Goal: Information Seeking & Learning: Learn about a topic

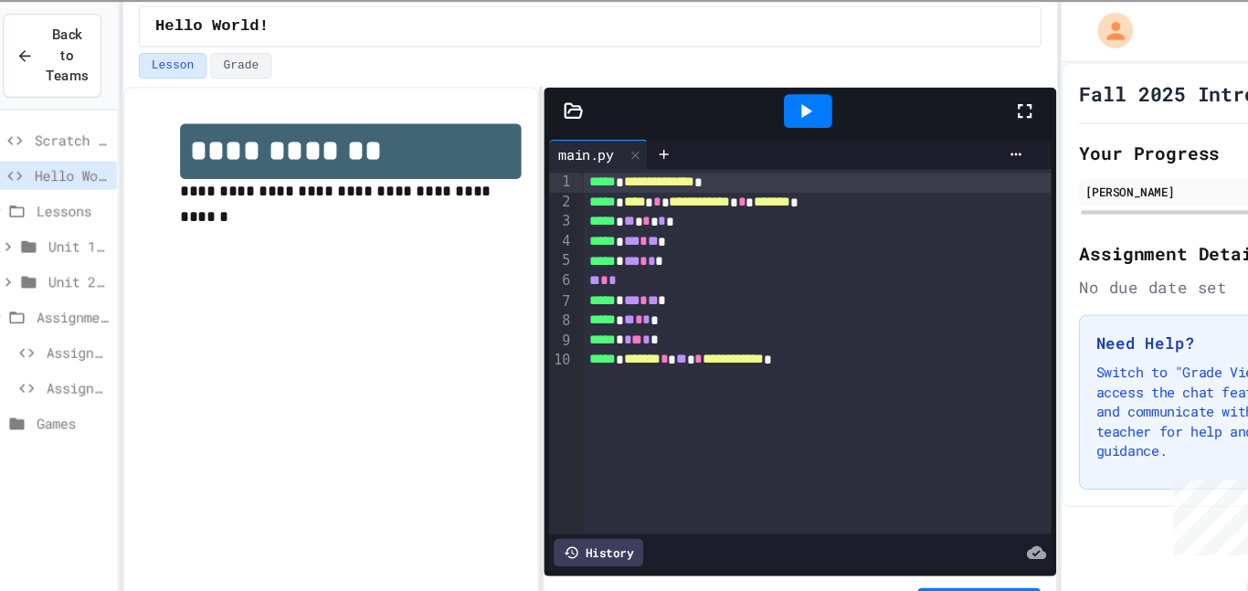
click at [18, 277] on div "Unit 2: Python Fundamentals" at bounding box center [62, 265] width 121 height 33
click at [27, 216] on div "Unit 1: Solving Problems in Computer Science" at bounding box center [62, 229] width 121 height 27
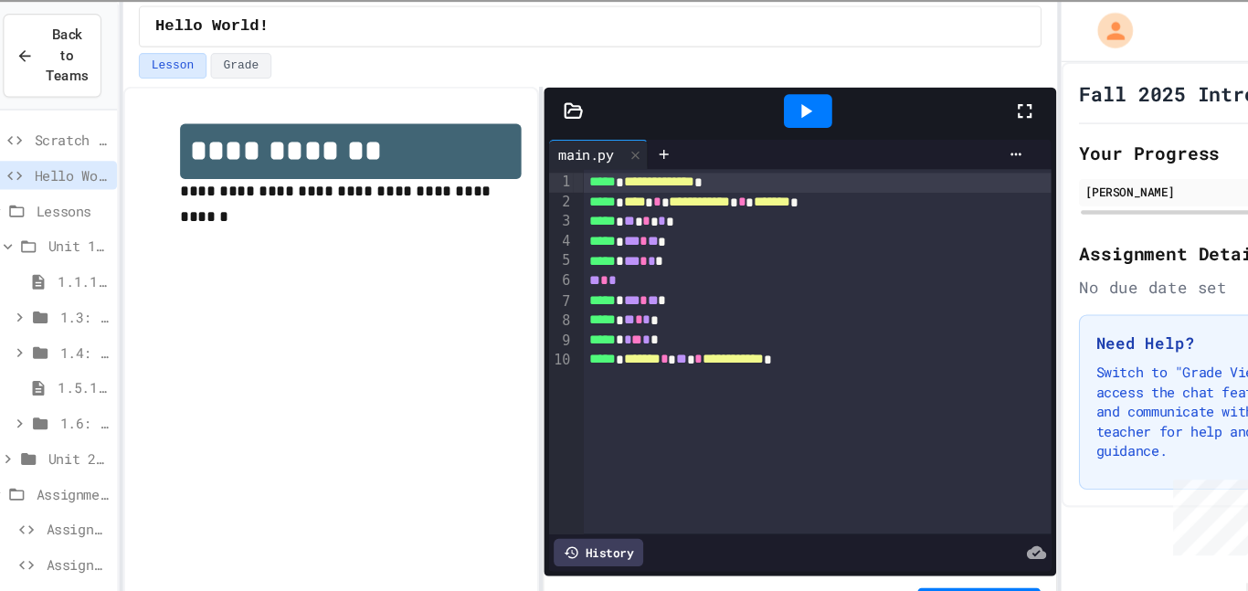
click at [75, 266] on span "1.1.1: Unit Overview" at bounding box center [92, 261] width 48 height 19
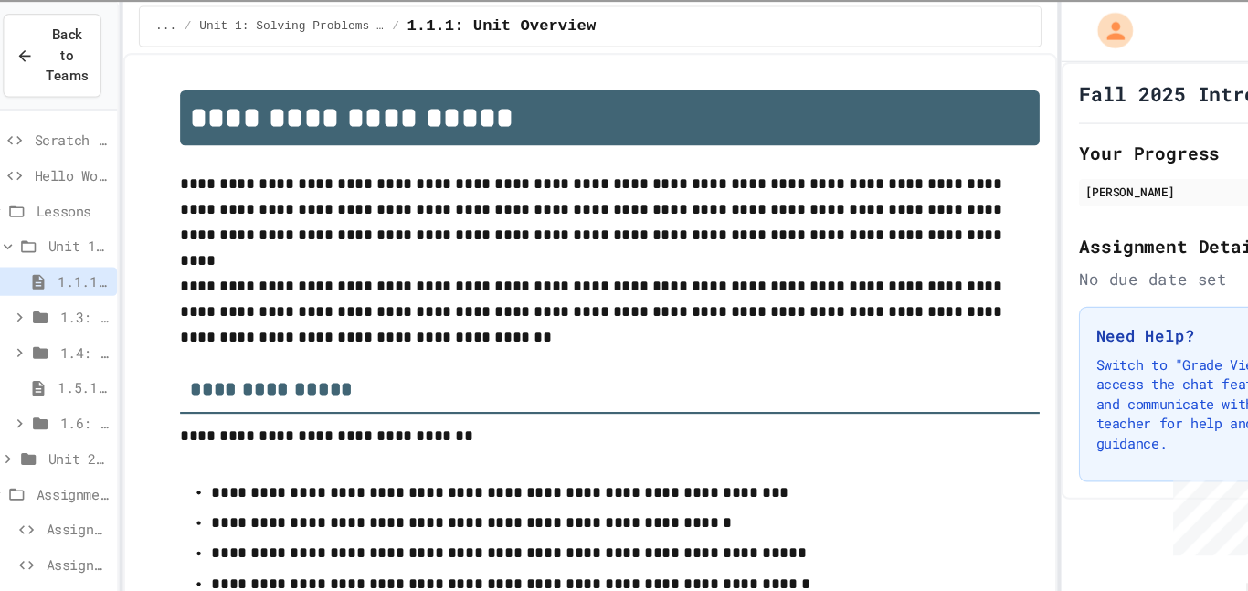
click at [73, 295] on span "1.3: Algorithms - from Pseudocode to Flowcharts" at bounding box center [92, 294] width 46 height 19
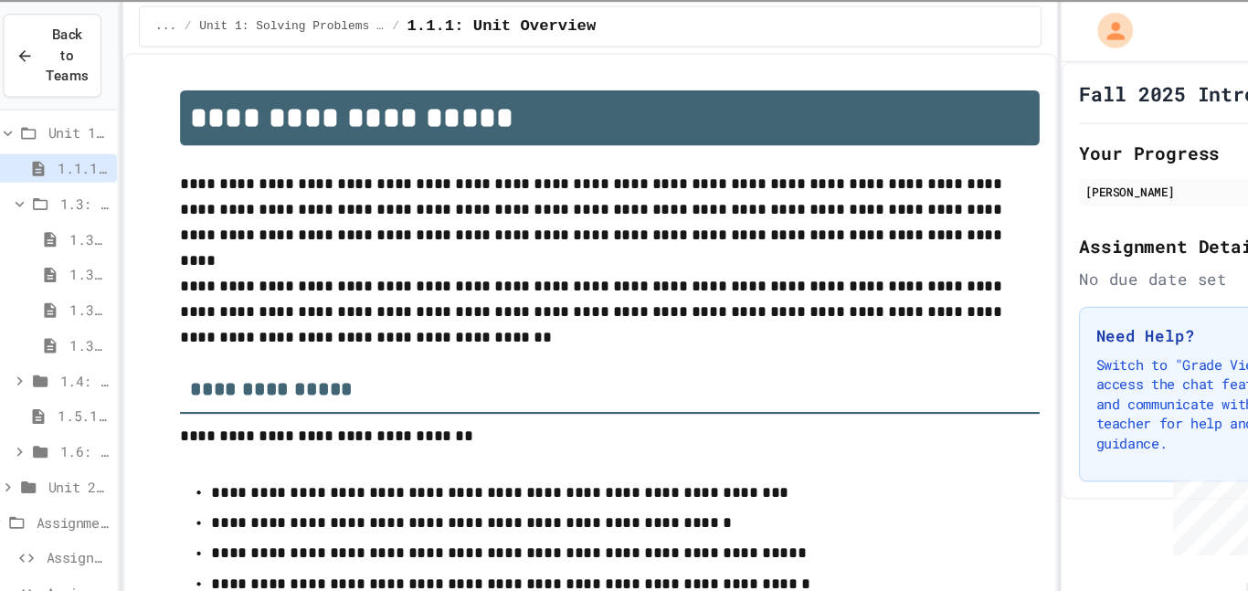
scroll to position [134, 0]
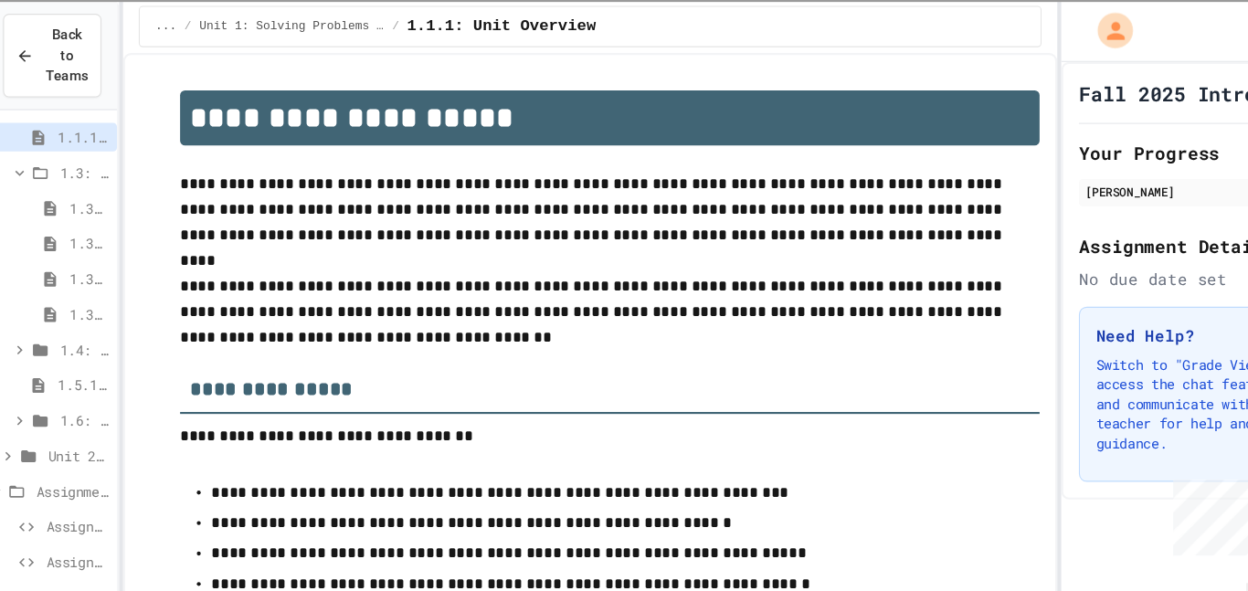
click at [26, 149] on div "1.3: Algorithms - from Pseudocode to Flowcharts" at bounding box center [62, 160] width 121 height 27
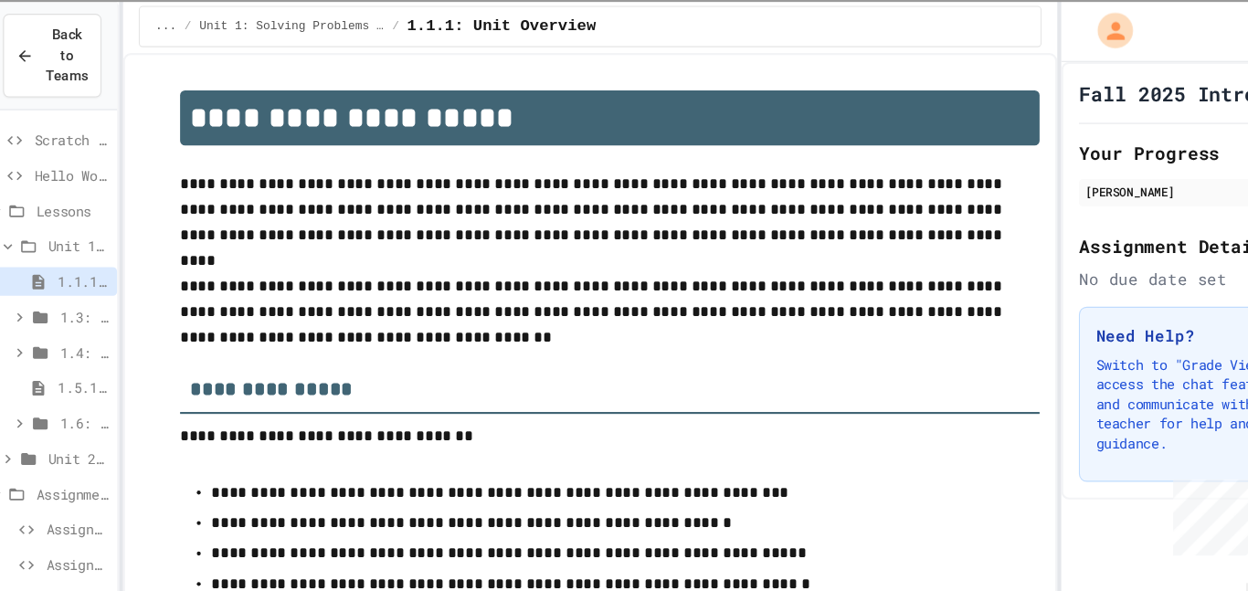
click at [57, 207] on div "Lessons" at bounding box center [62, 196] width 121 height 27
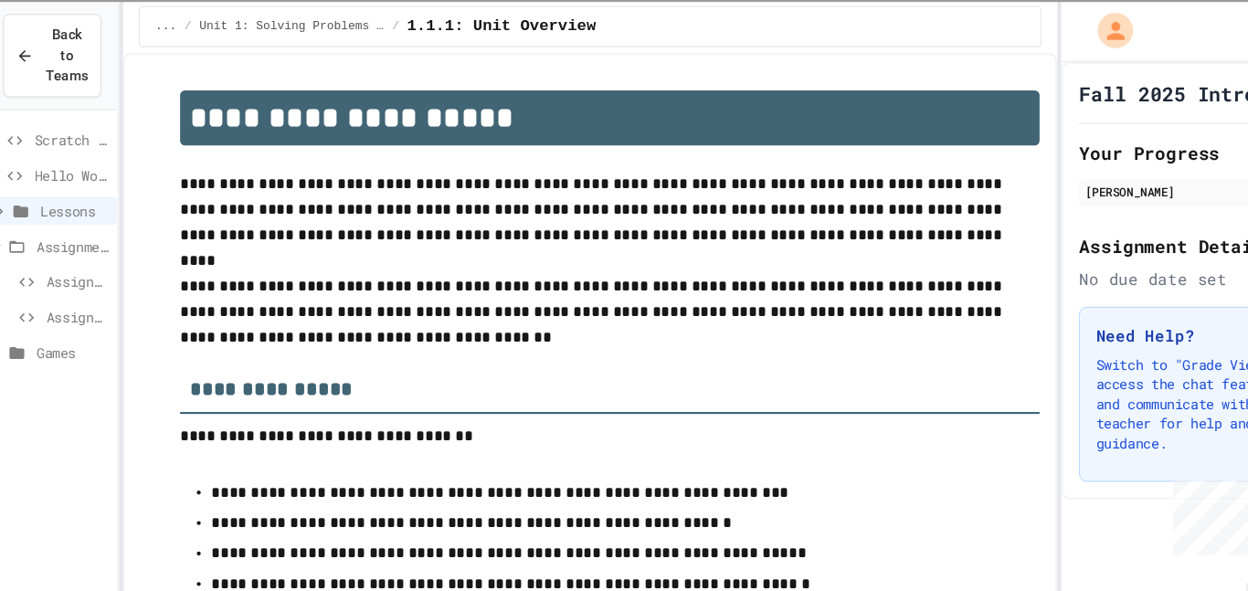
click at [80, 226] on span "Assignments" at bounding box center [82, 228] width 68 height 19
click at [41, 258] on icon at bounding box center [39, 262] width 14 height 8
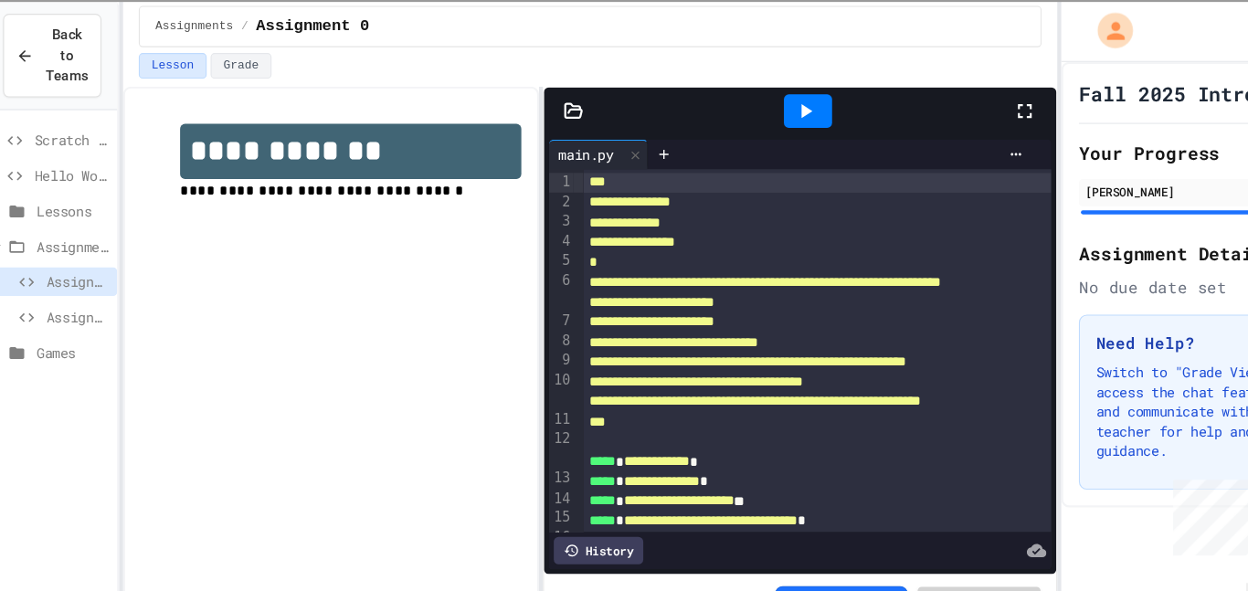
click at [58, 276] on div "Assignment 0" at bounding box center [62, 265] width 121 height 33
click at [64, 292] on span "Assignment 1" at bounding box center [86, 294] width 58 height 19
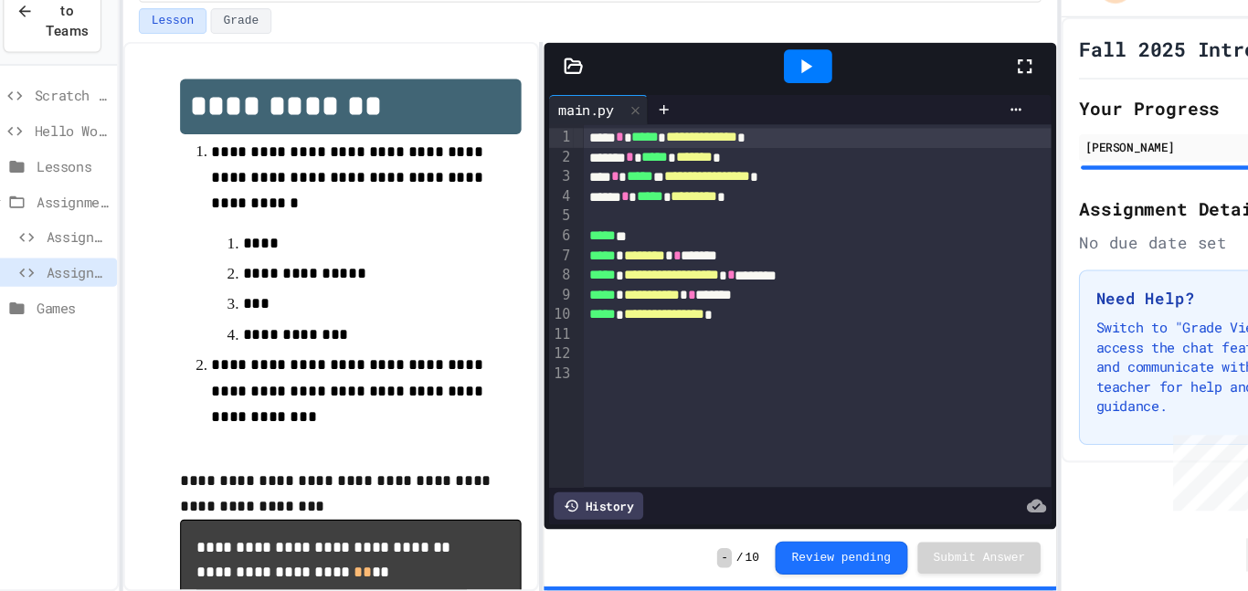
click at [70, 143] on div "Scratch Pad" at bounding box center [62, 130] width 121 height 27
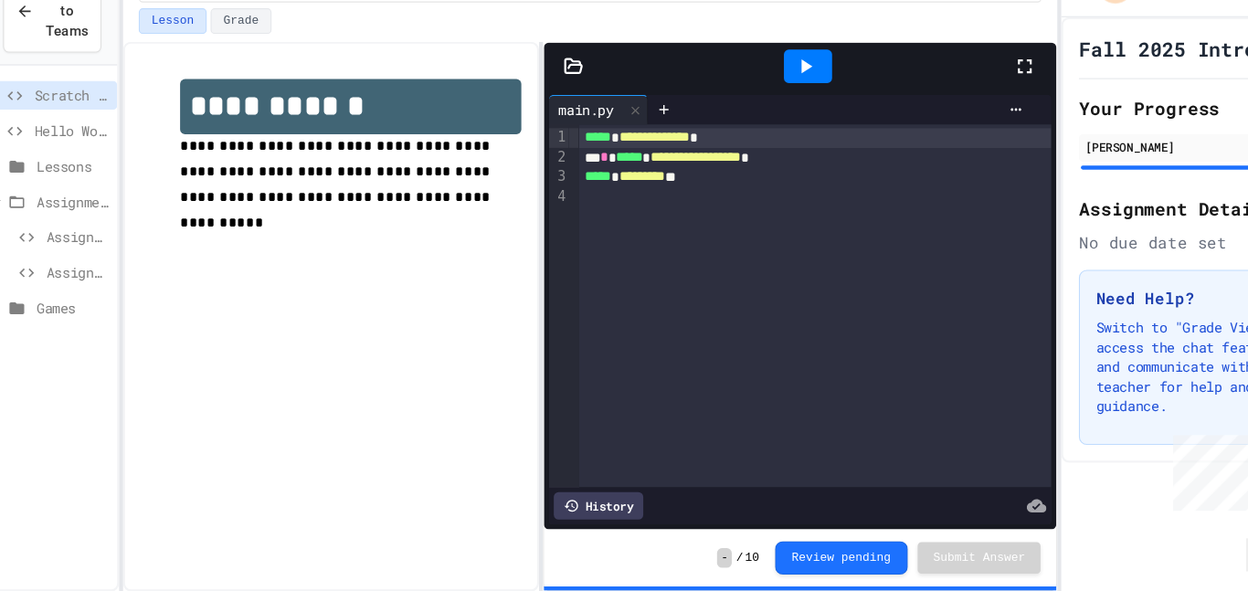
click at [77, 292] on span "Assignment 1" at bounding box center [86, 294] width 58 height 19
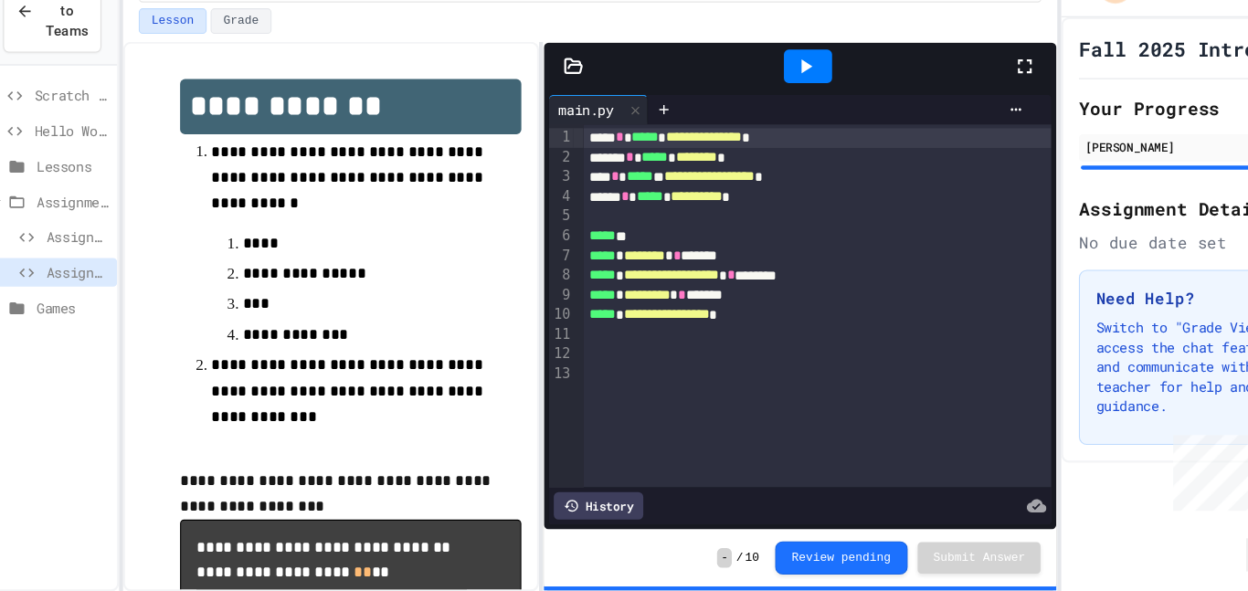
click at [89, 131] on span "Scratch Pad" at bounding box center [80, 130] width 69 height 19
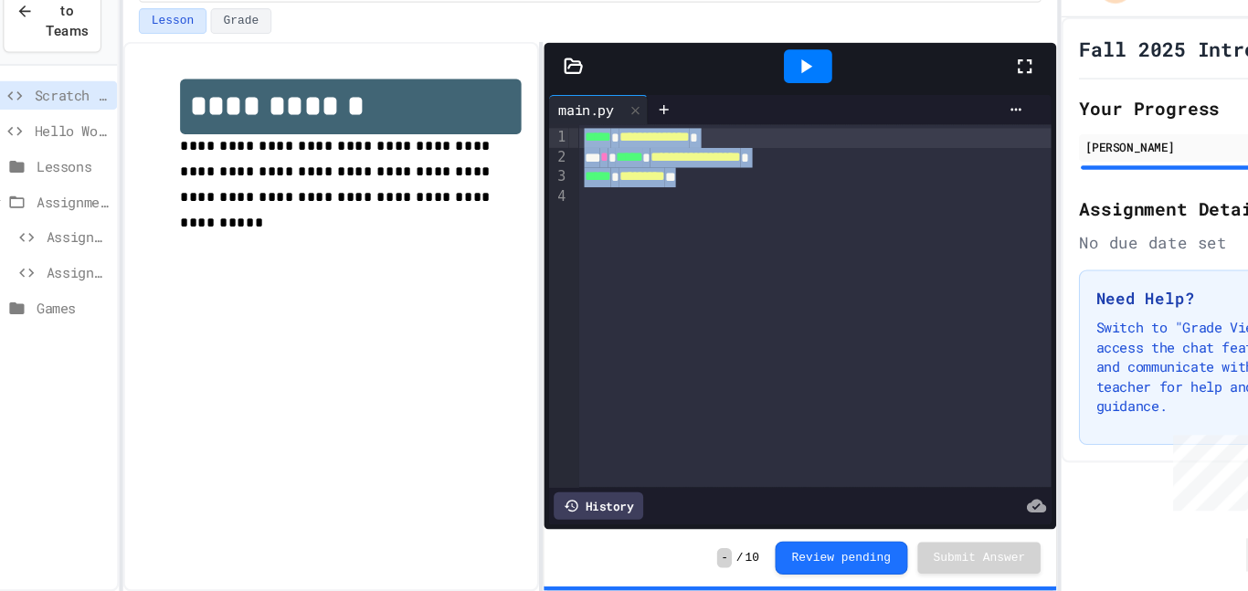
drag, startPoint x: 693, startPoint y: 209, endPoint x: 545, endPoint y: 168, distance: 153.6
click at [545, 168] on div "**********" at bounding box center [757, 325] width 467 height 337
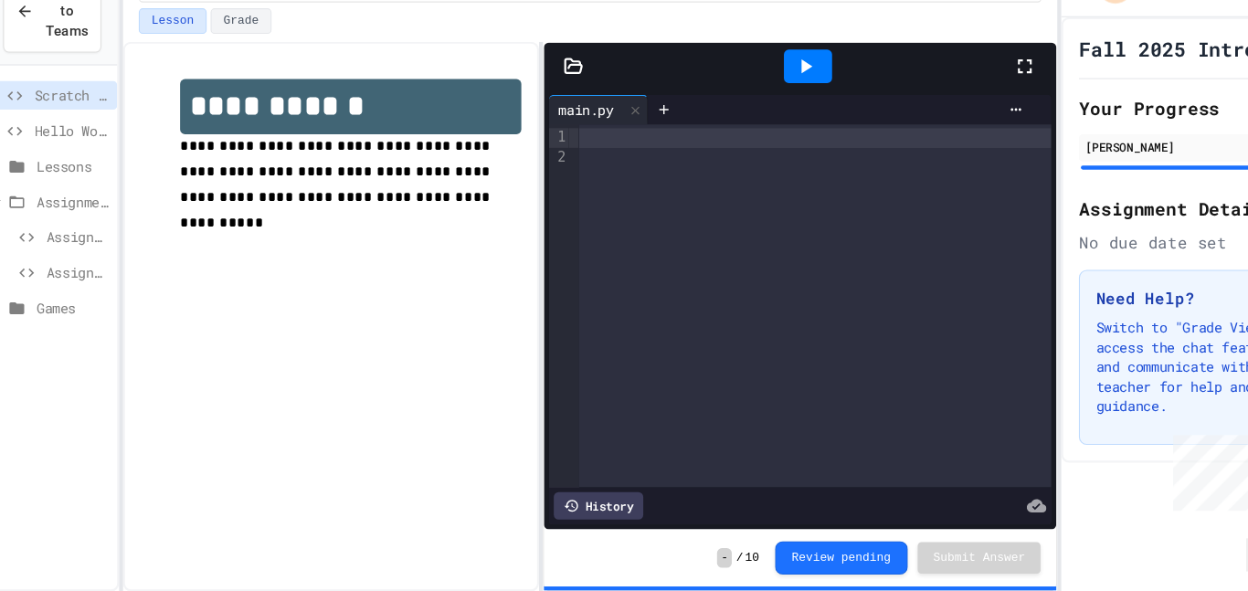
click at [109, 271] on div "Assignment 0" at bounding box center [62, 262] width 121 height 27
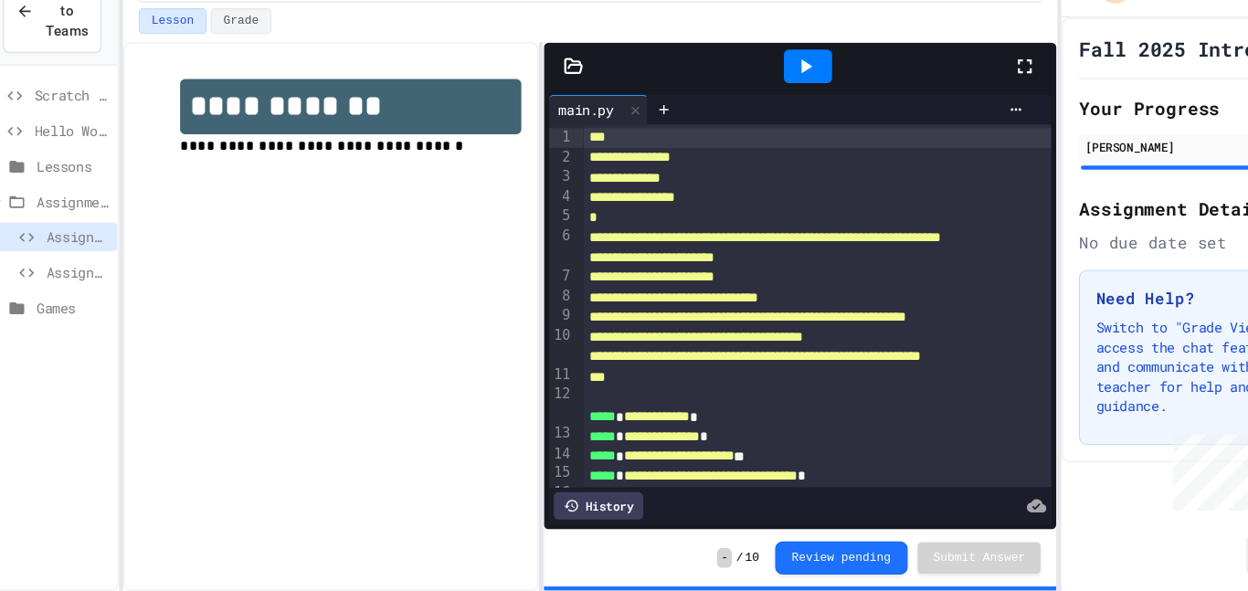
click at [73, 135] on span "Scratch Pad" at bounding box center [80, 130] width 69 height 19
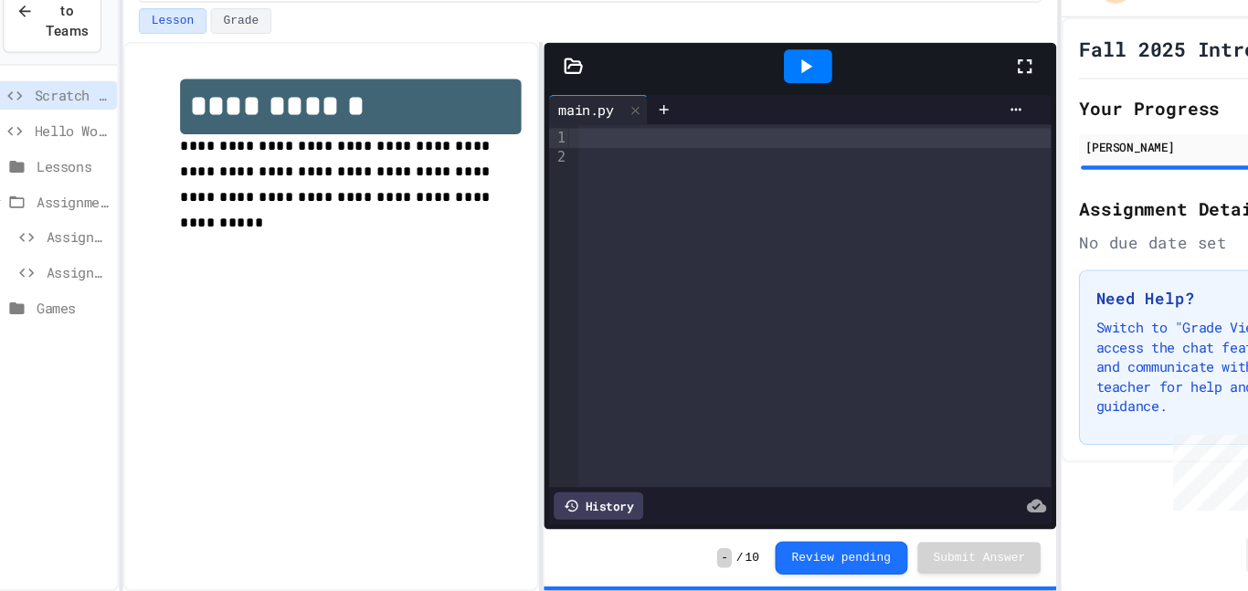
click at [38, 199] on icon at bounding box center [29, 196] width 22 height 16
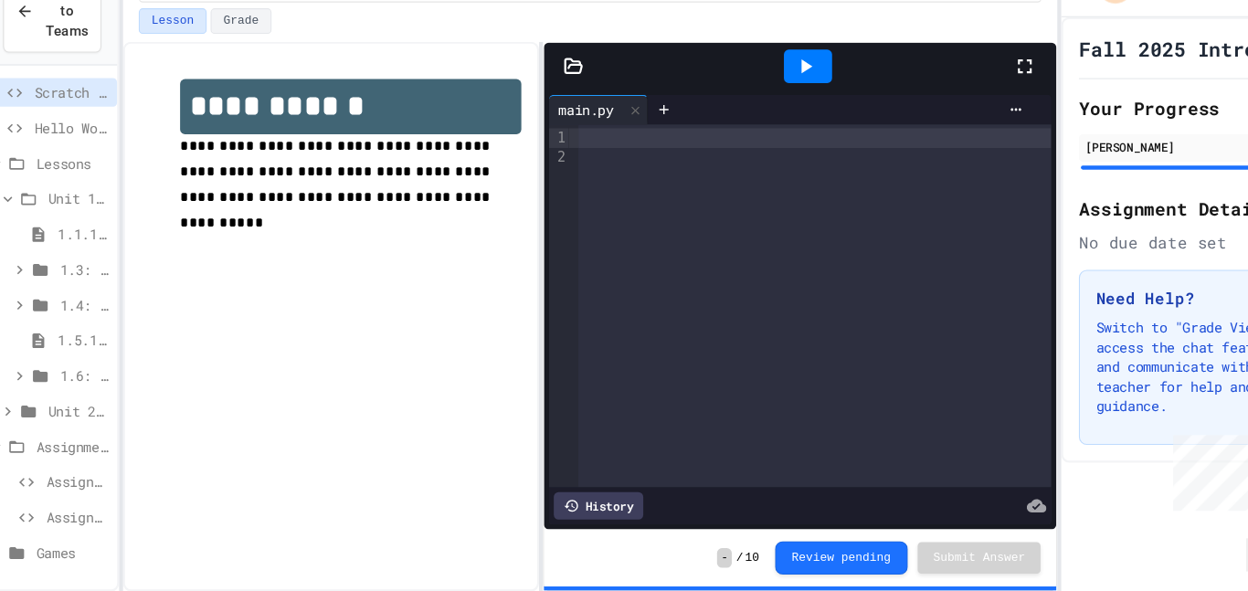
scroll to position [1, 0]
click at [65, 415] on div "Unit 2: Python Fundamentals" at bounding box center [62, 425] width 121 height 27
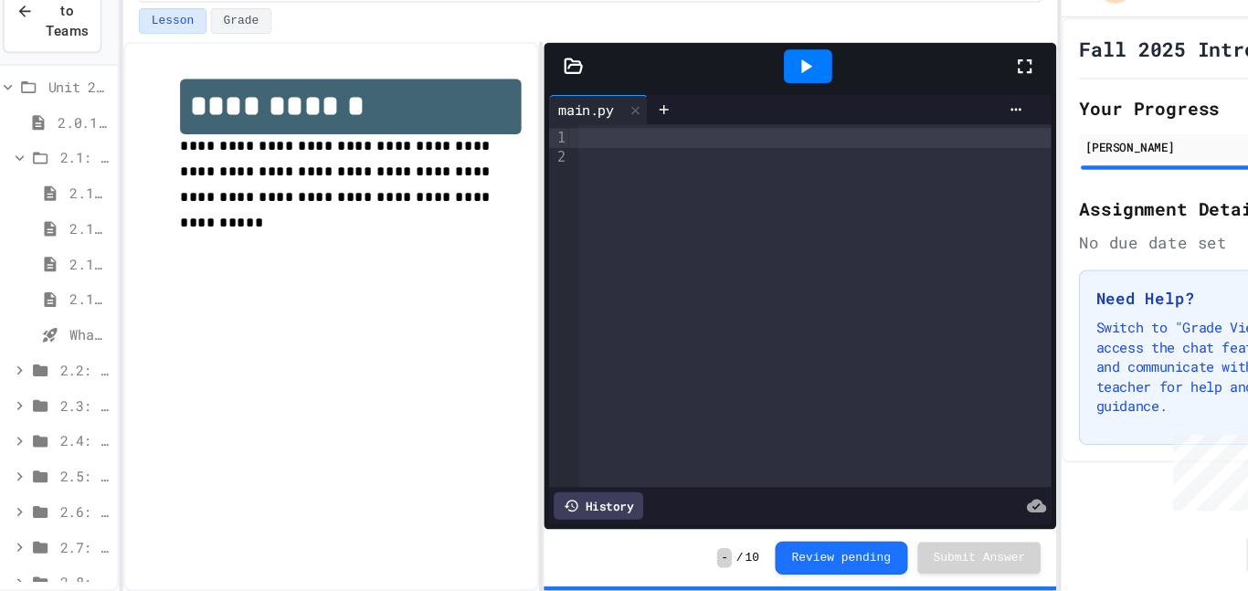
scroll to position [305, 0]
click at [76, 415] on span "2.3: Variables and Data Types" at bounding box center [92, 417] width 46 height 19
click at [83, 404] on div "2.3: Variables and Data Types" at bounding box center [62, 417] width 121 height 27
click at [96, 416] on span "2.3: Variables and Data Types" at bounding box center [92, 417] width 46 height 19
click at [69, 414] on span "2.3: Variables and Data Types" at bounding box center [92, 417] width 46 height 19
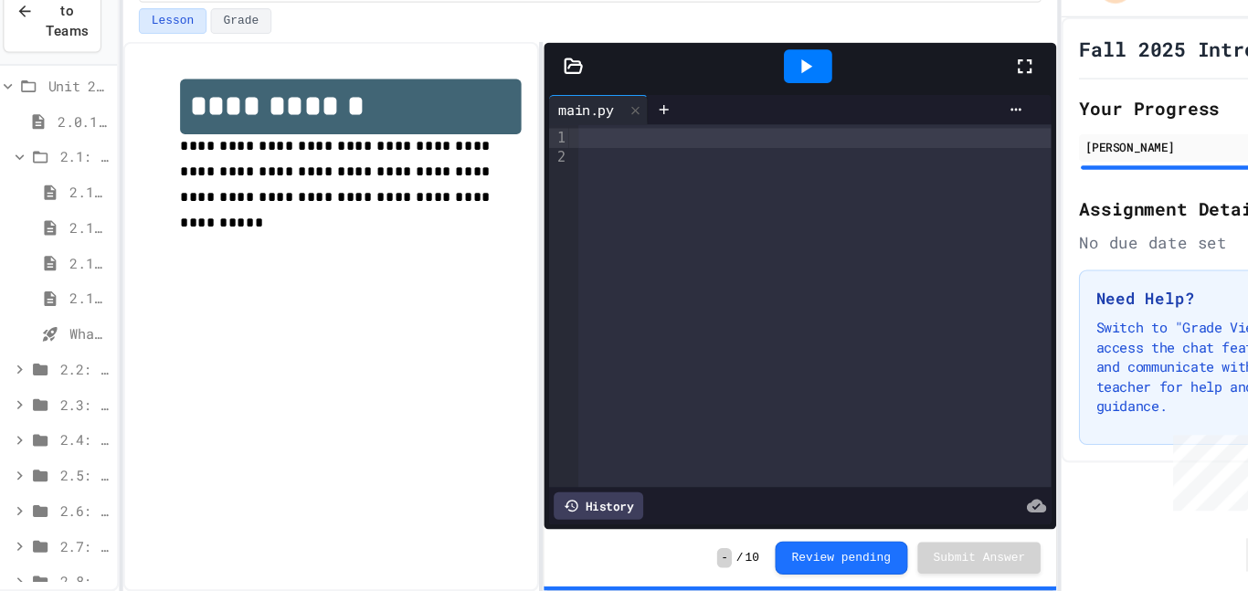
click at [73, 416] on span "2.3: Variables and Data Types" at bounding box center [92, 417] width 46 height 19
click at [74, 410] on span "2.3: Variables and Data Types" at bounding box center [92, 417] width 46 height 19
click at [105, 420] on span "2.3: Variables and Data Types" at bounding box center [92, 417] width 46 height 19
click at [104, 420] on span "2.3: Variables and Data Types" at bounding box center [92, 417] width 46 height 19
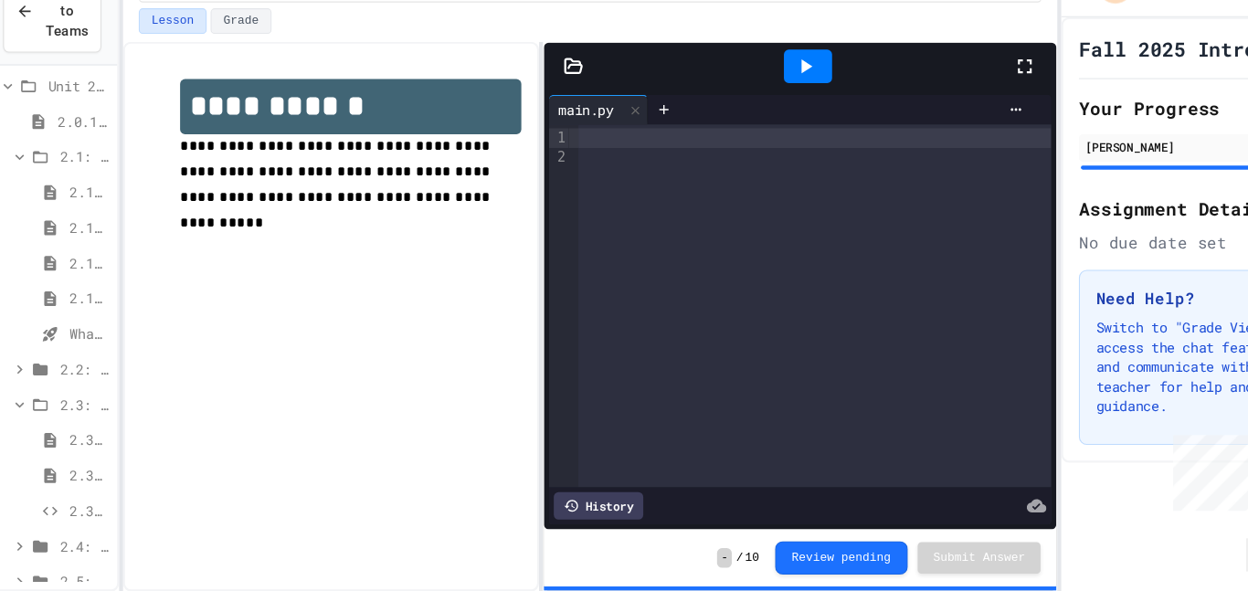
click at [104, 420] on span "2.3: Variables and Data Types" at bounding box center [92, 417] width 46 height 19
click at [28, 419] on icon at bounding box center [32, 417] width 16 height 16
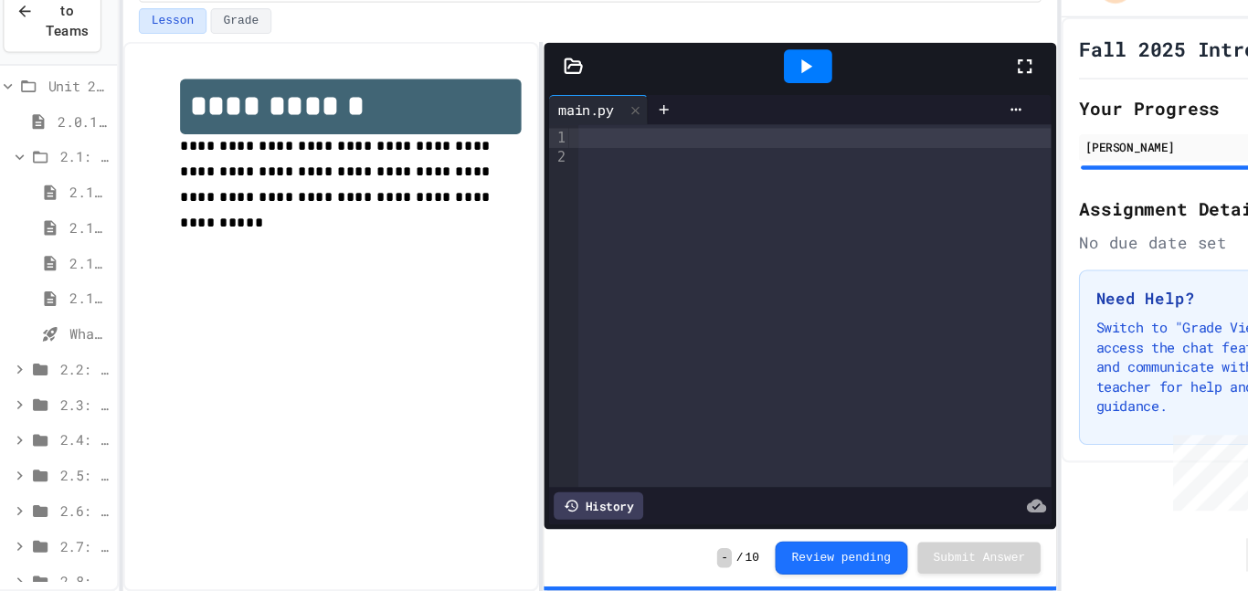
click at [530, 345] on div "9 1 2" at bounding box center [533, 325] width 18 height 337
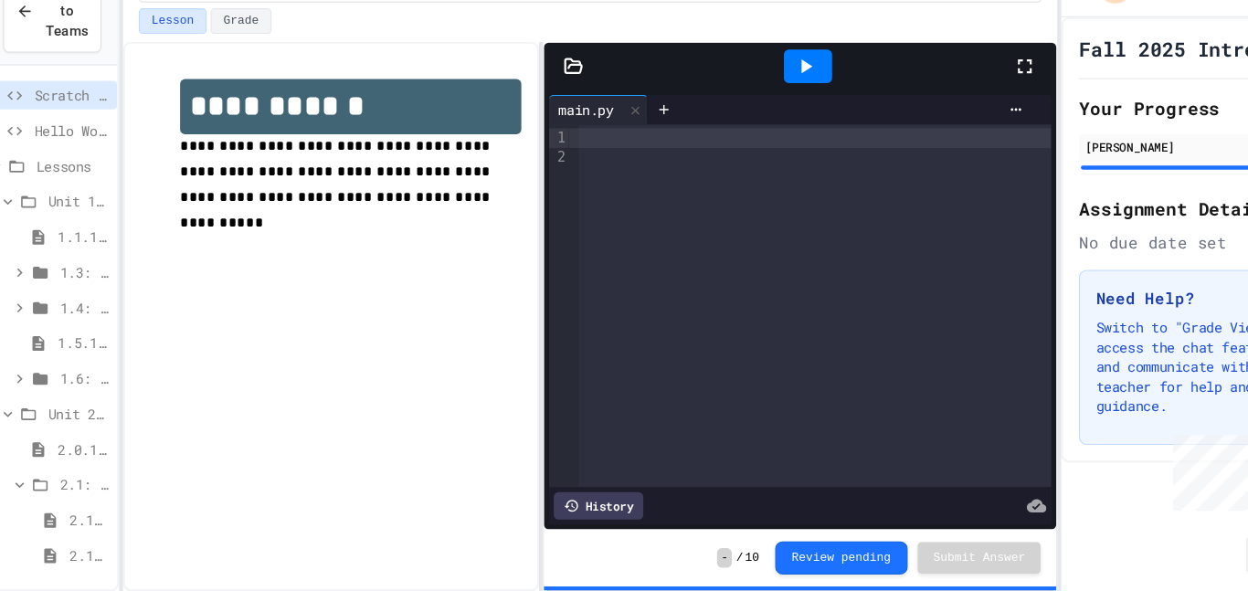
click at [89, 233] on span "Unit 1: Solving Problems in Computer Science" at bounding box center [86, 228] width 57 height 19
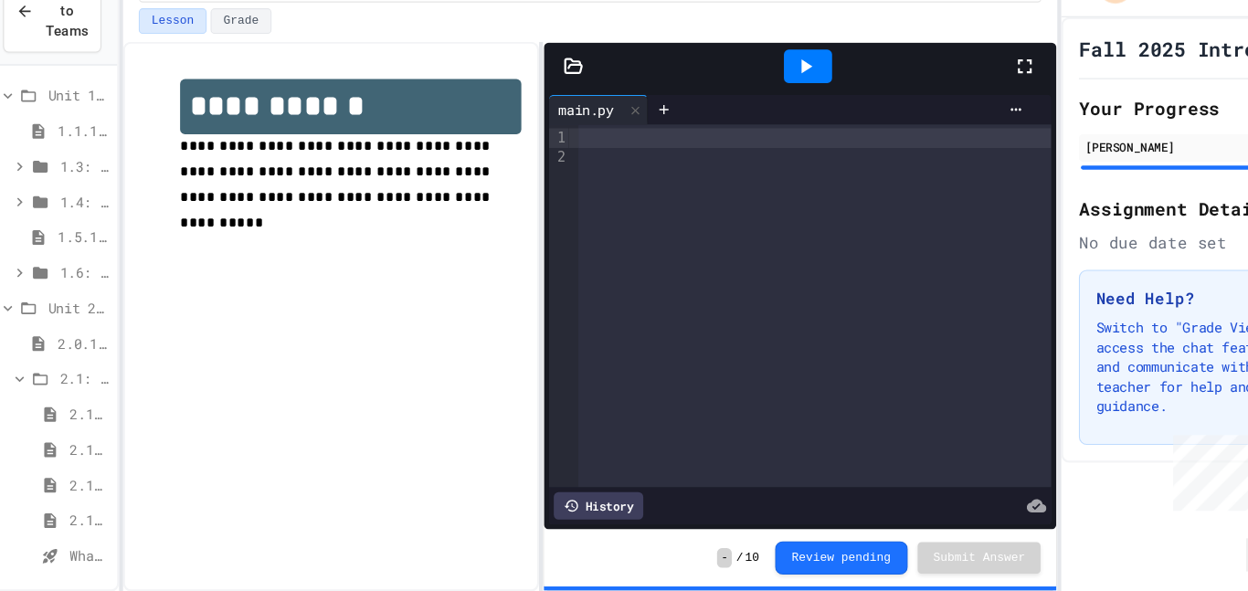
scroll to position [100, 0]
click at [46, 325] on icon at bounding box center [41, 327] width 14 height 11
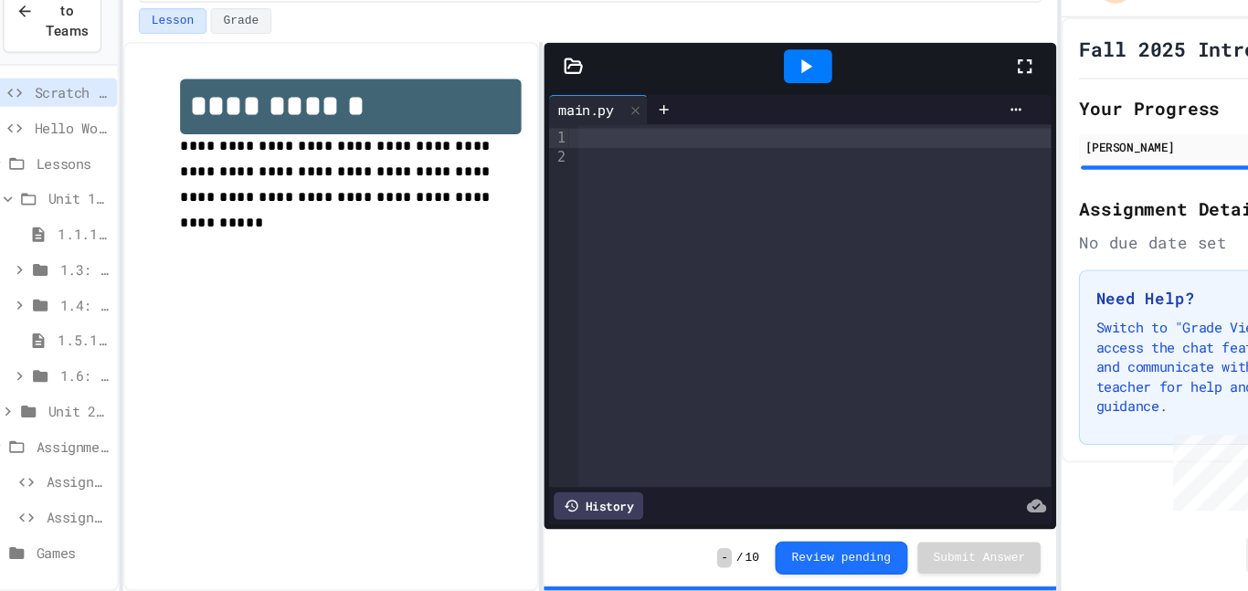
scroll to position [0, 0]
click at [78, 260] on span "1.1.1: Unit Overview" at bounding box center [92, 261] width 48 height 19
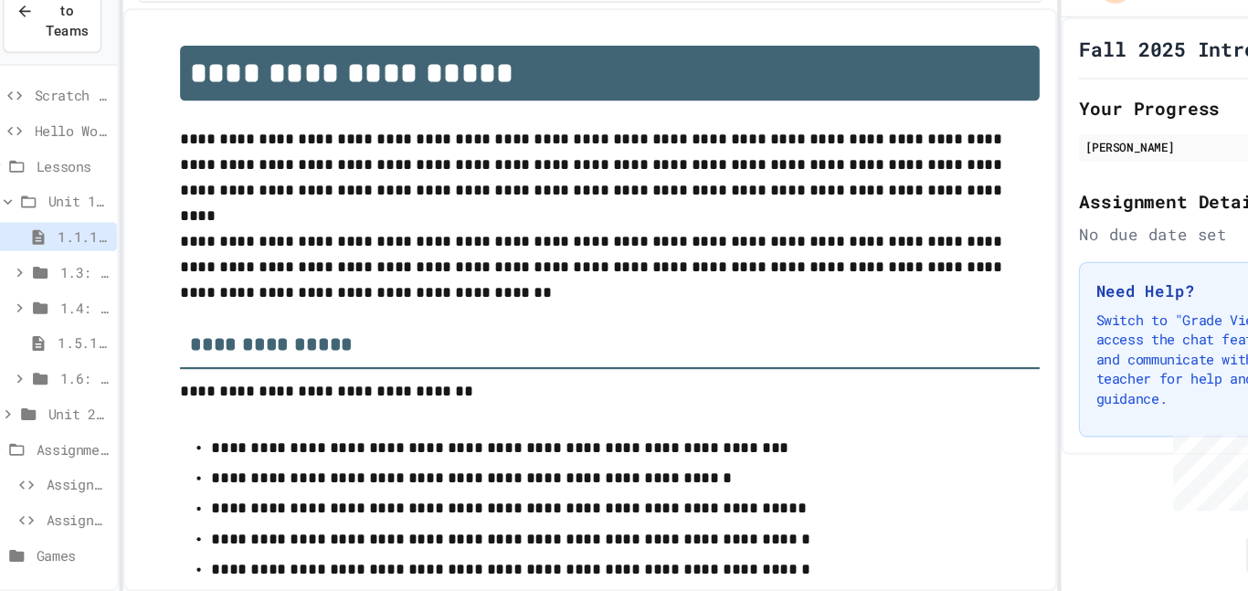
click at [80, 285] on span "1.3: Algorithms - from Pseudocode to Flowcharts" at bounding box center [92, 294] width 46 height 19
click at [93, 328] on span "1.3.1: The Power of Algorithms" at bounding box center [97, 327] width 37 height 19
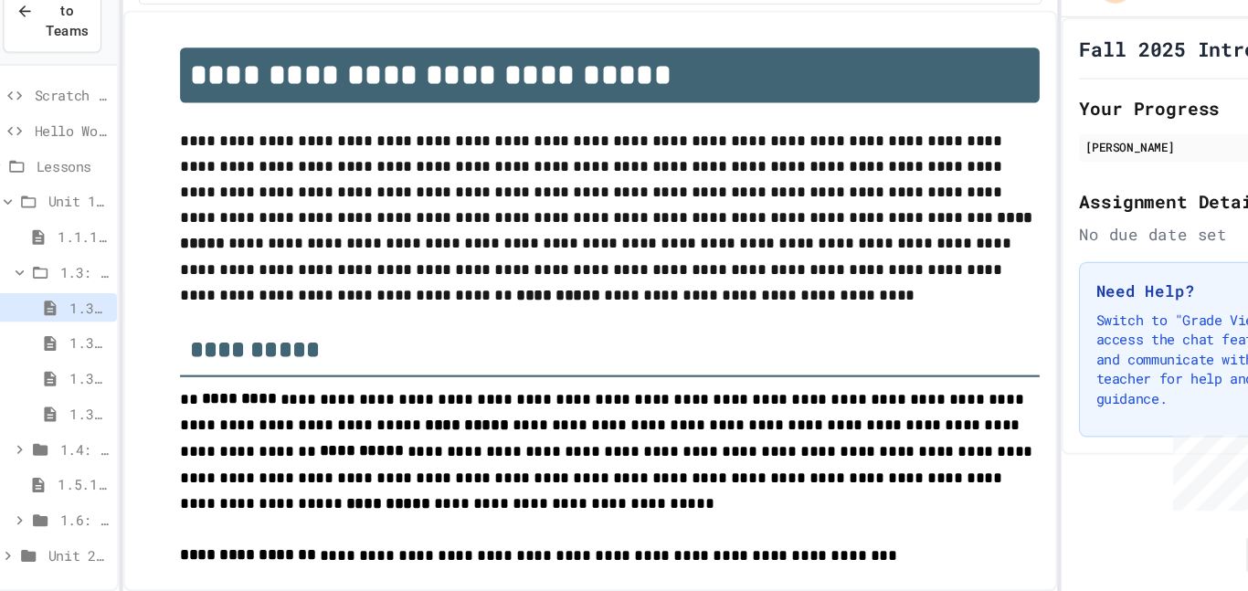
click at [87, 359] on span "1.3.2: Specifying Ideas with Pseudocode" at bounding box center [97, 360] width 37 height 19
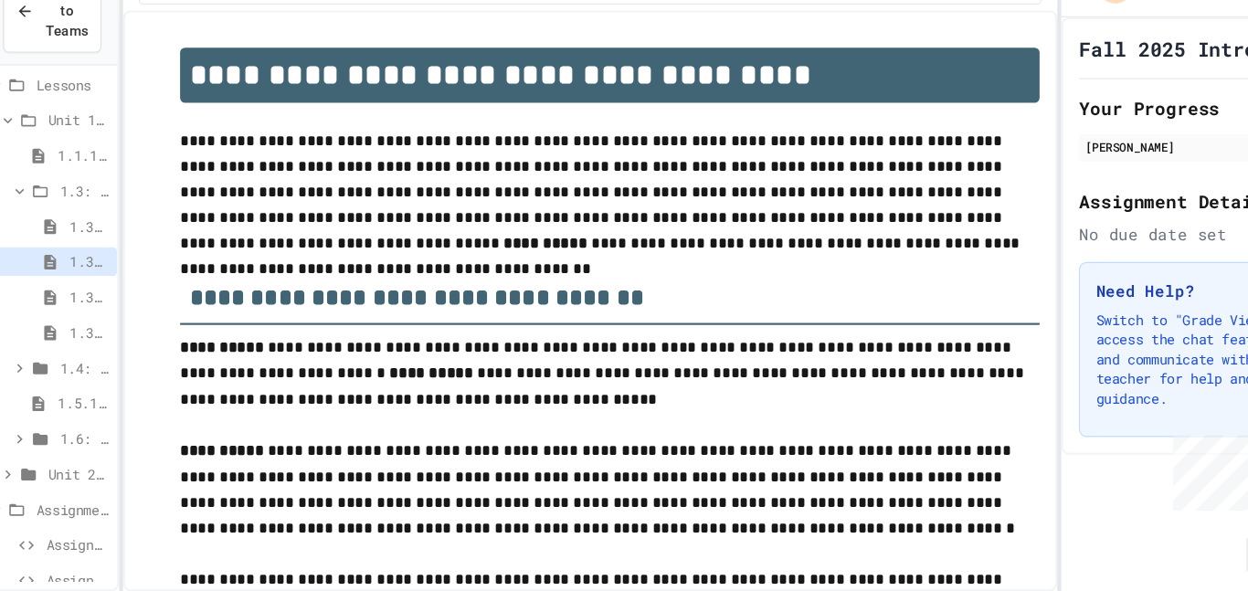
scroll to position [100, 0]
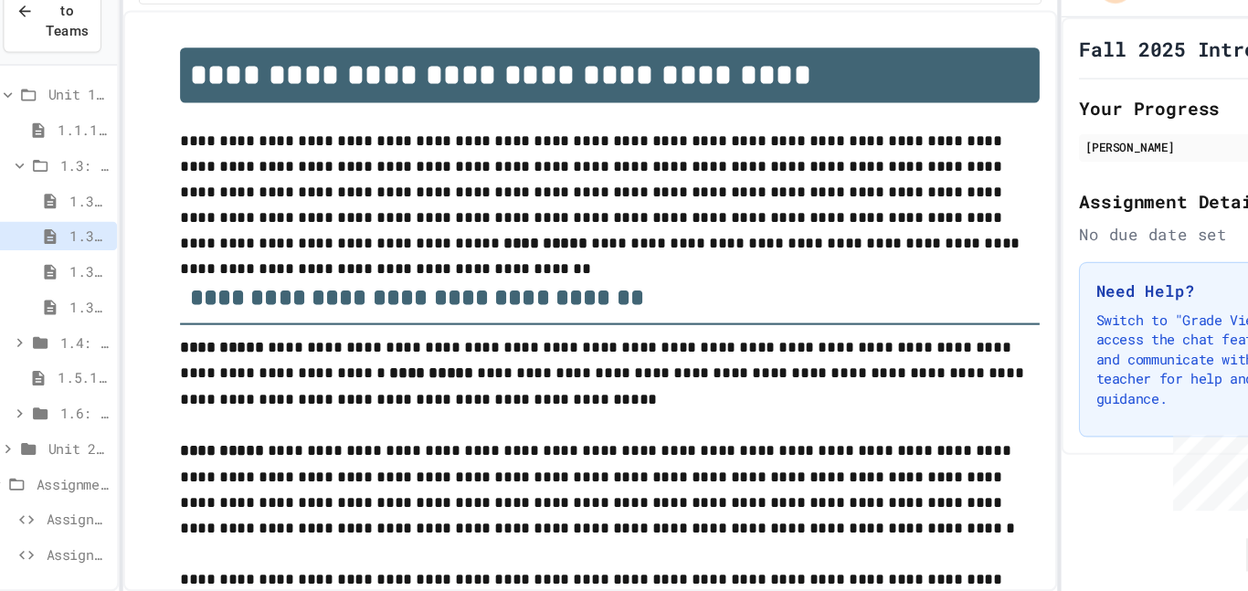
click at [87, 359] on span "1.4: Playing Games" at bounding box center [92, 359] width 46 height 19
click at [89, 330] on span "1.3.4: Designing Flowcharts" at bounding box center [97, 326] width 37 height 19
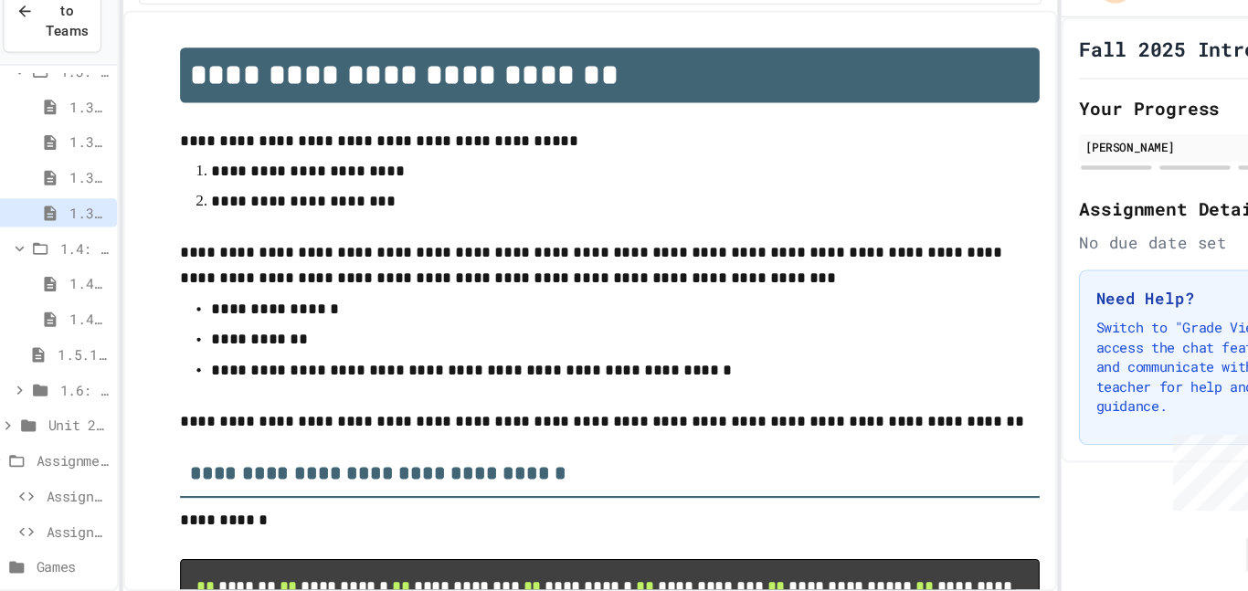
scroll to position [200, 0]
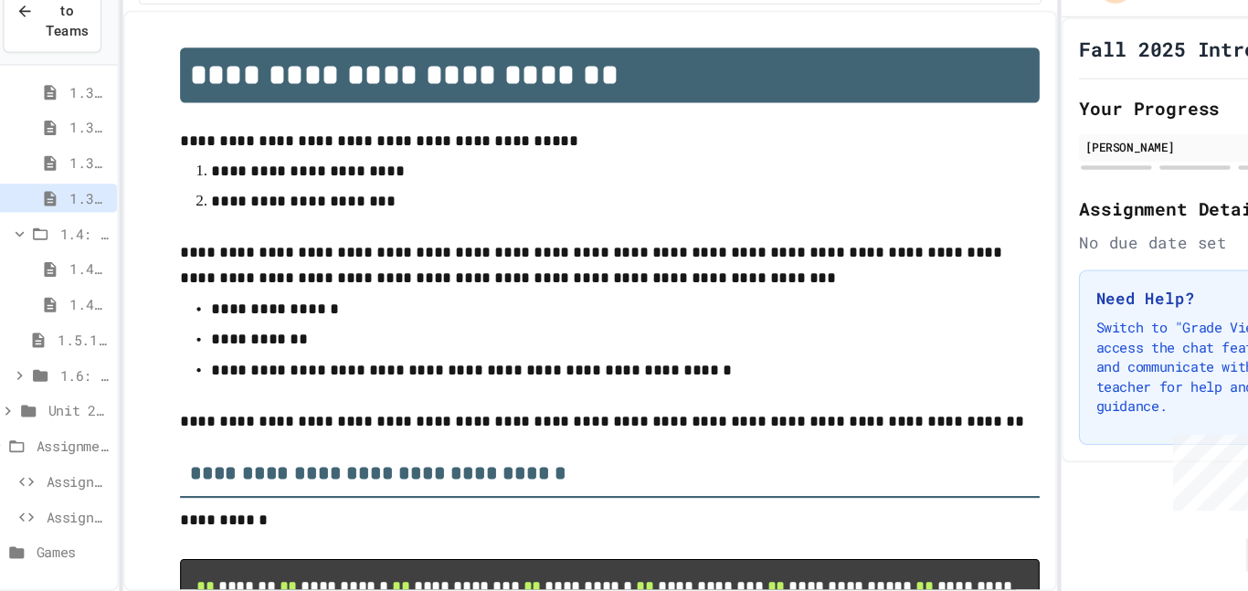
click at [86, 435] on div "Unit 2: Python Fundamentals" at bounding box center [62, 423] width 121 height 27
click at [32, 260] on icon at bounding box center [32, 259] width 8 height 5
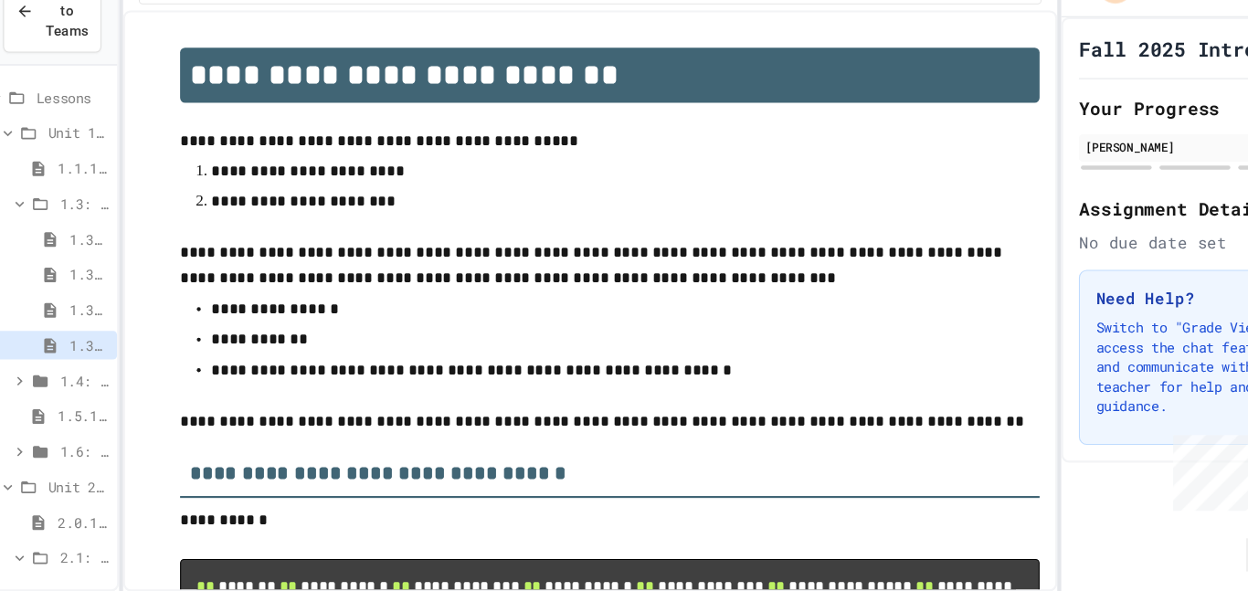
scroll to position [0, 0]
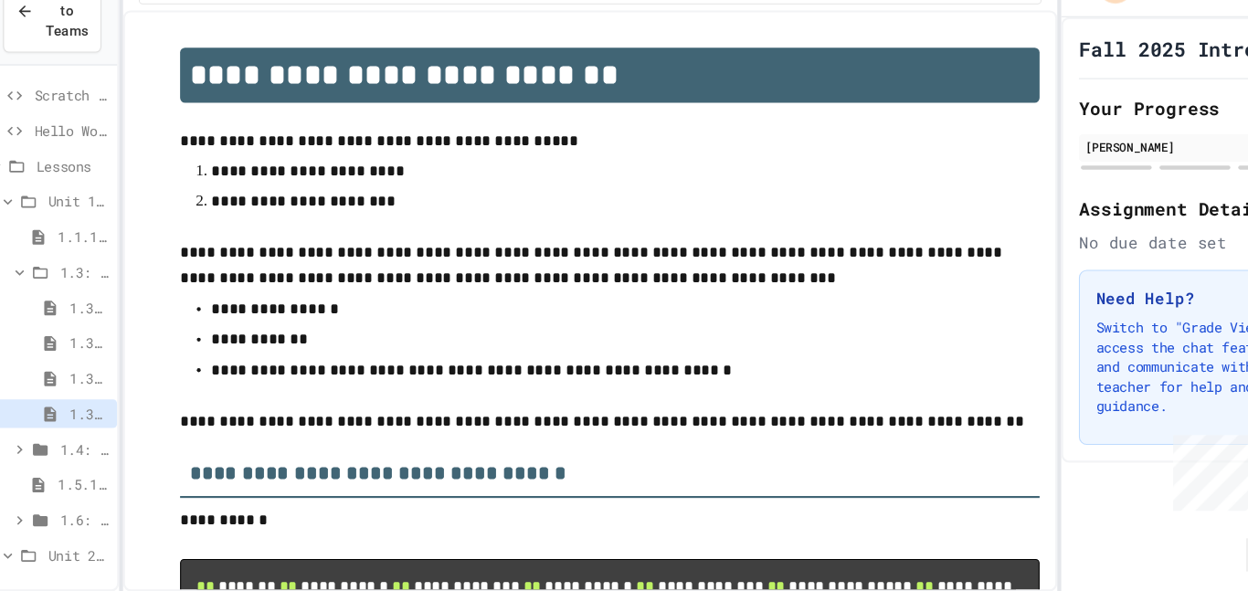
click at [37, 236] on icon at bounding box center [40, 229] width 22 height 16
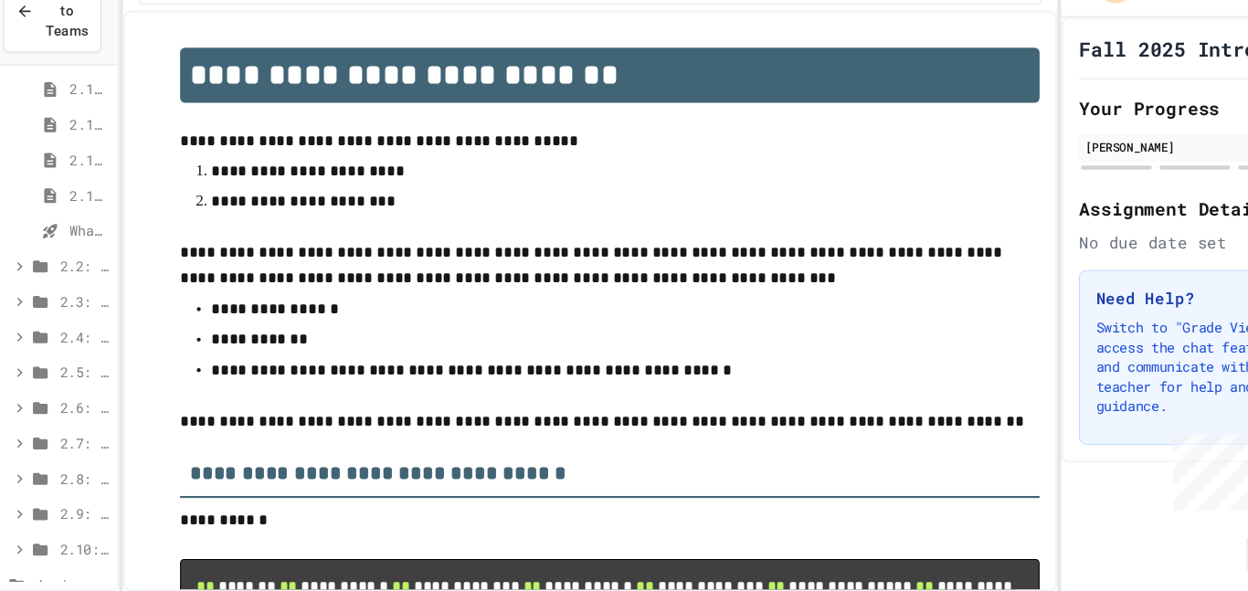
scroll to position [241, 0]
click at [79, 315] on span "2.3: Variables and Data Types" at bounding box center [92, 316] width 46 height 19
click at [101, 322] on span "2.3: Variables and Data Types" at bounding box center [92, 316] width 46 height 19
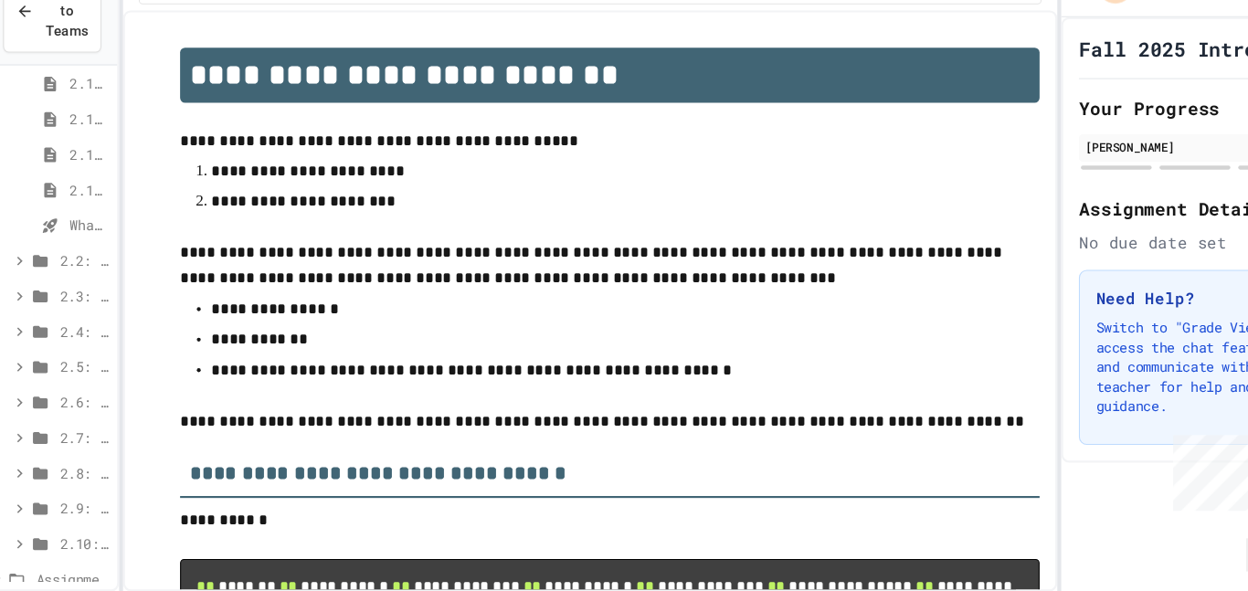
click at [73, 282] on span "2.2: Hello, World!" at bounding box center [92, 283] width 46 height 19
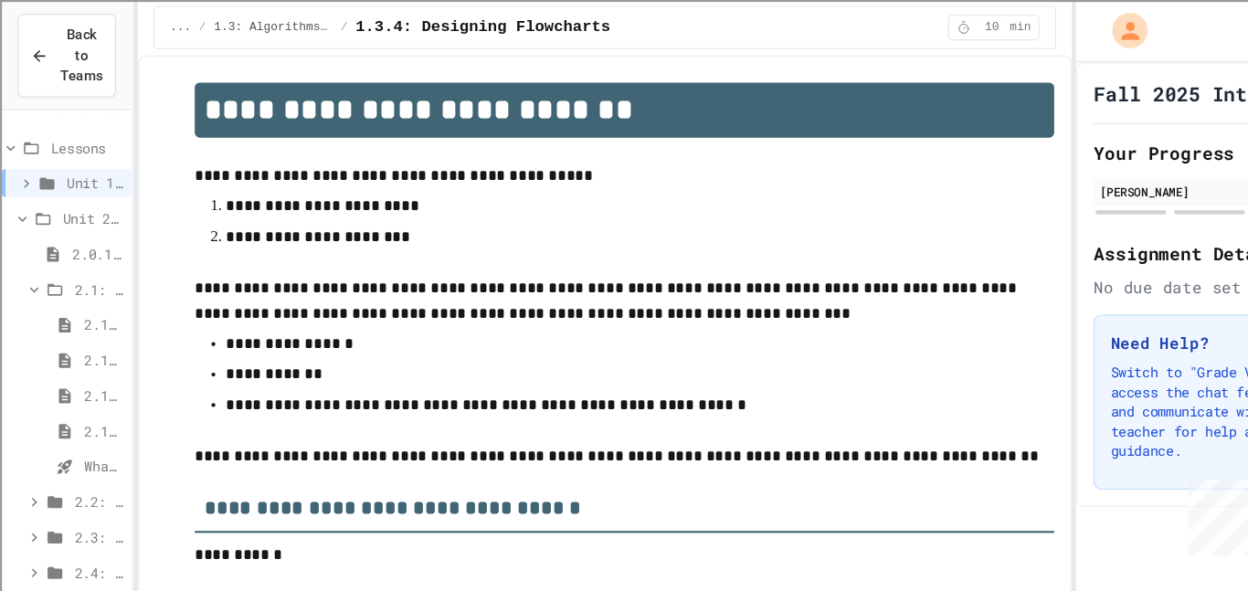
scroll to position [13, 0]
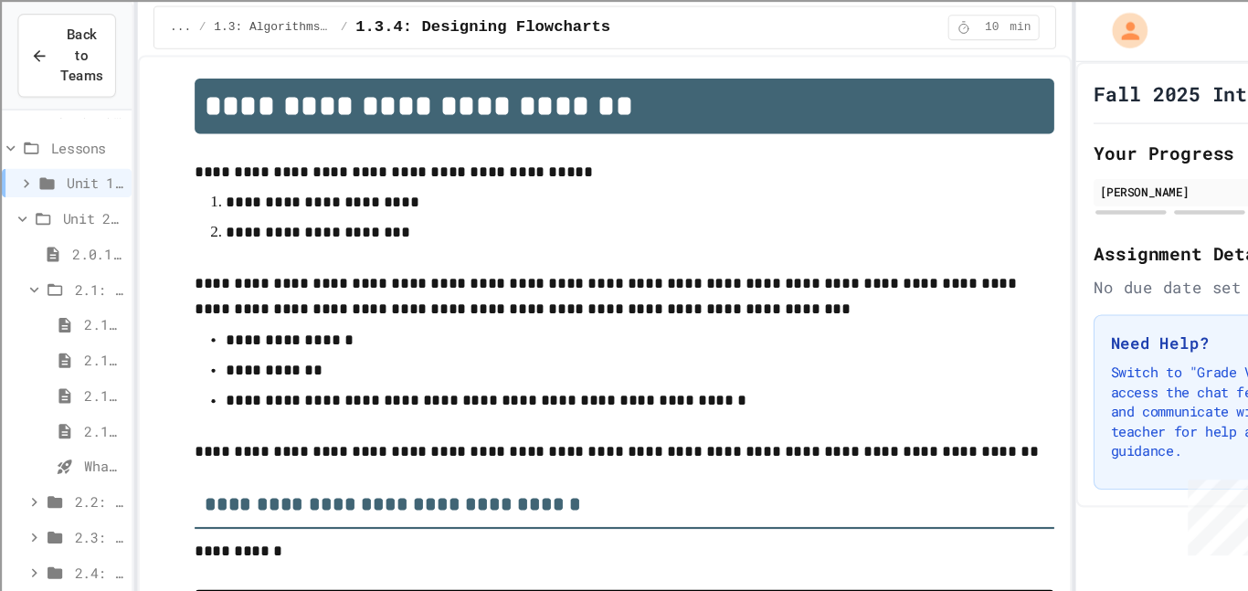
click at [81, 298] on span "2.1.1: Why Learn to Program?" at bounding box center [97, 301] width 37 height 19
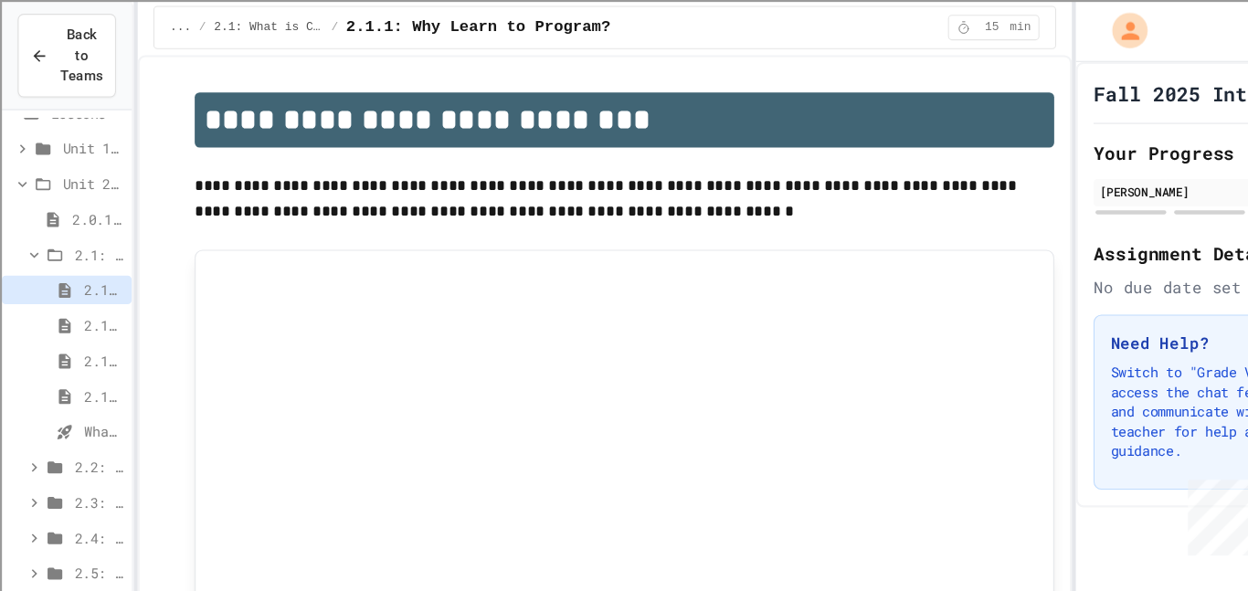
scroll to position [93, 0]
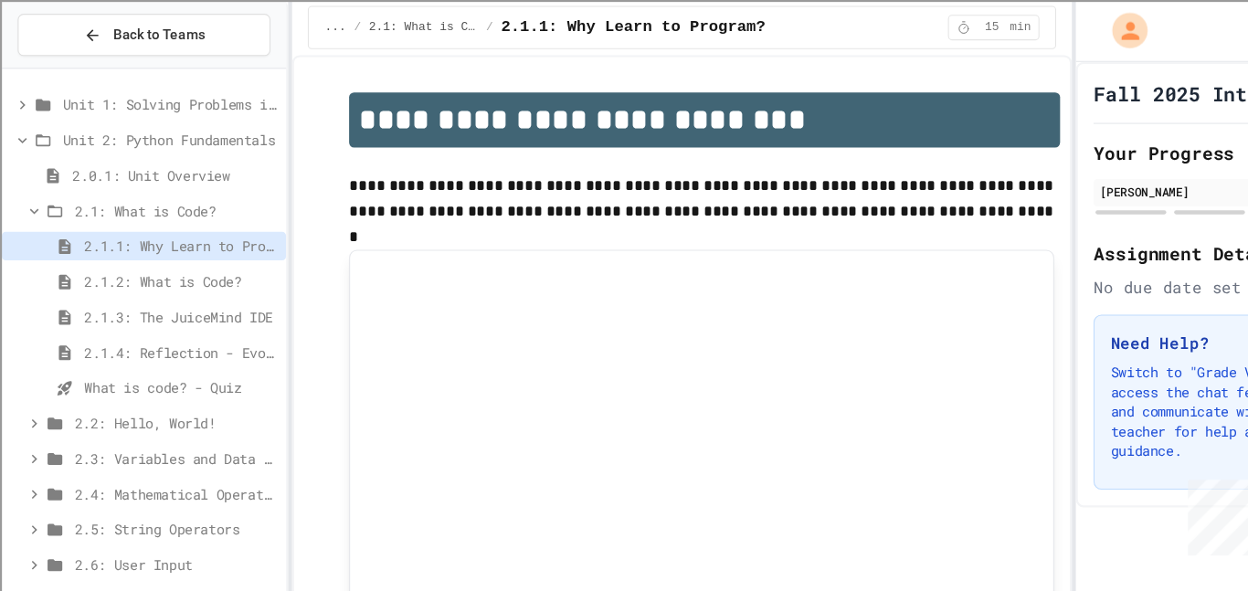
click at [276, 326] on div "**********" at bounding box center [624, 295] width 1248 height 591
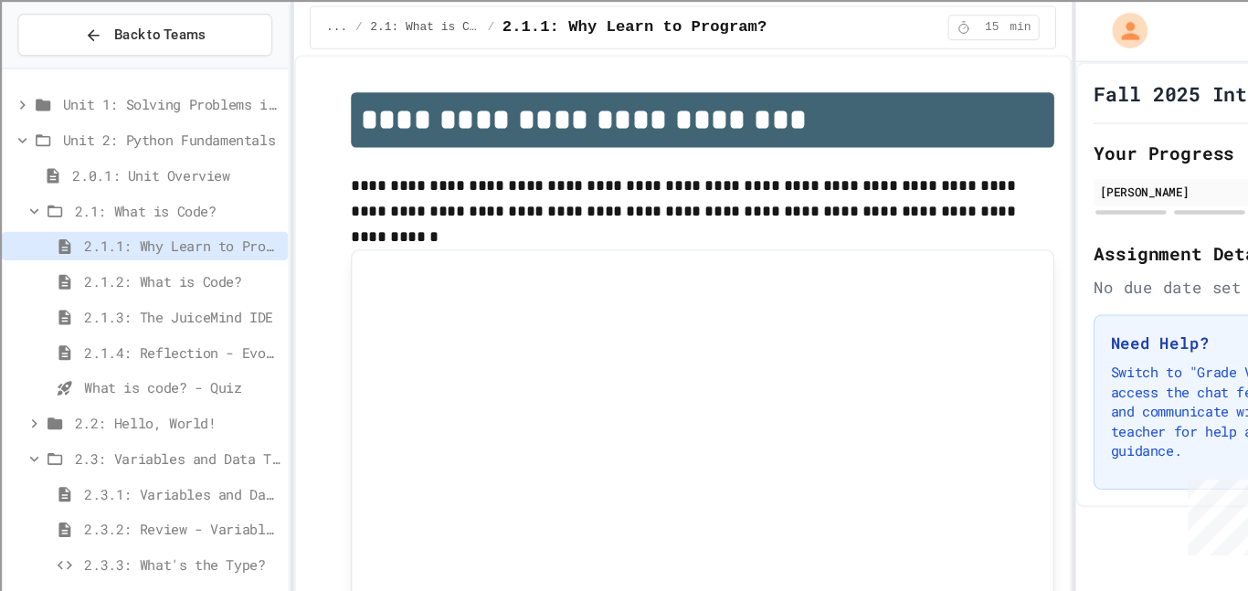
click at [169, 453] on span "2.3.1: Variables and Data Types" at bounding box center [170, 459] width 182 height 19
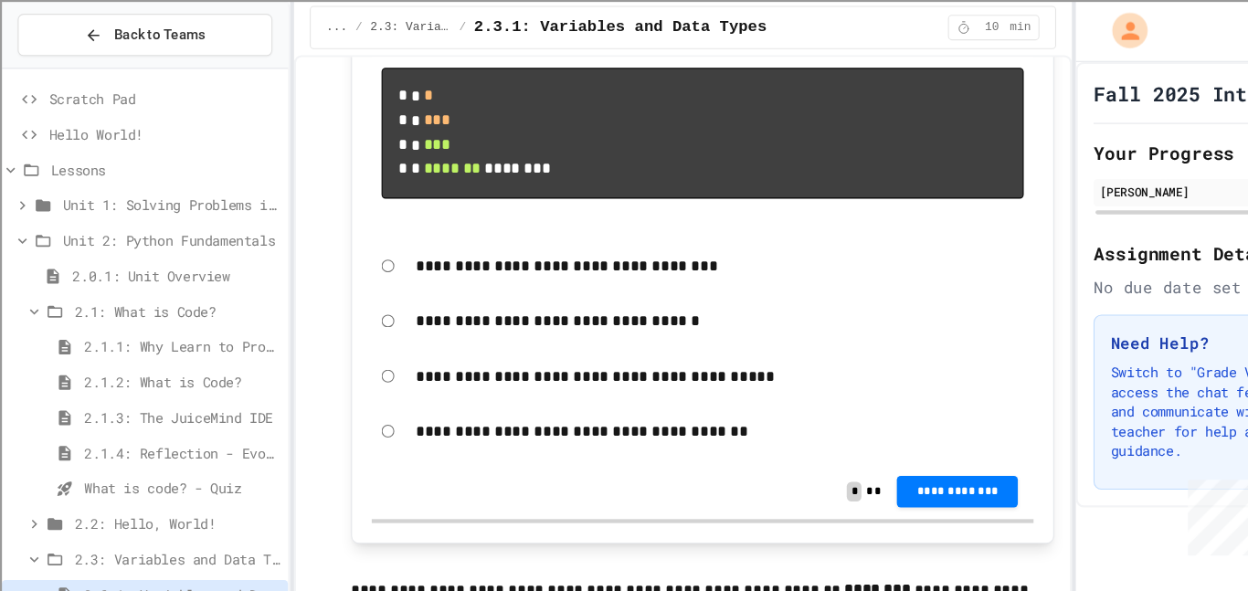
scroll to position [1701, 0]
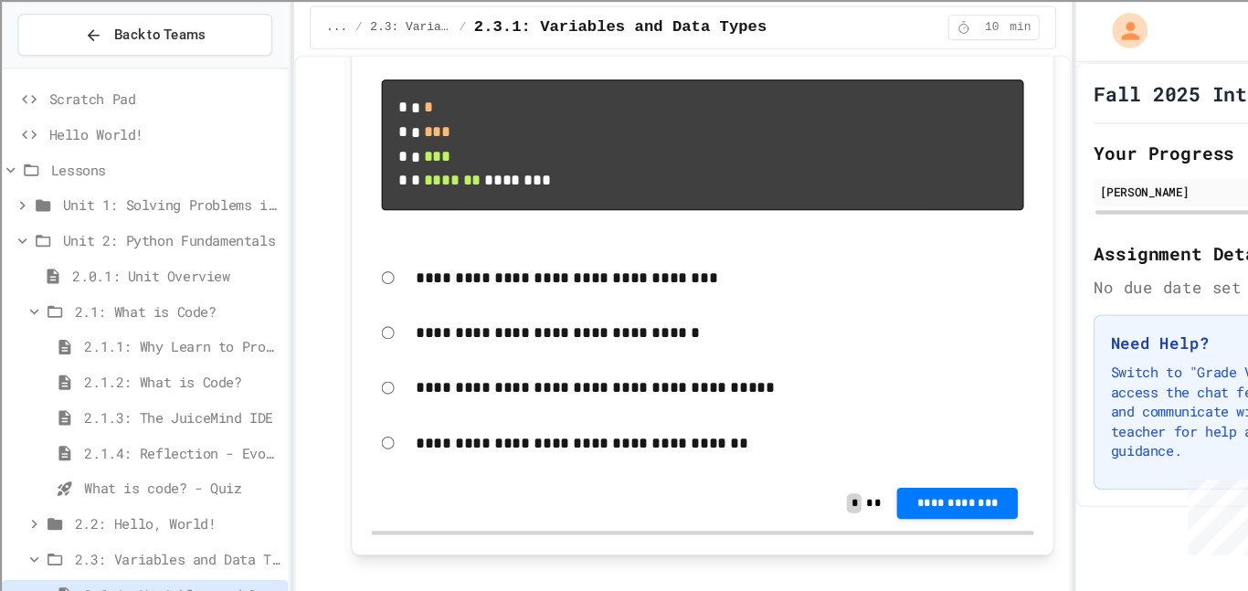
click at [389, 104] on code "* * * * * *** * * *** * * ******* ********" at bounding box center [441, 133] width 142 height 81
click at [857, 473] on span "**********" at bounding box center [889, 466] width 83 height 15
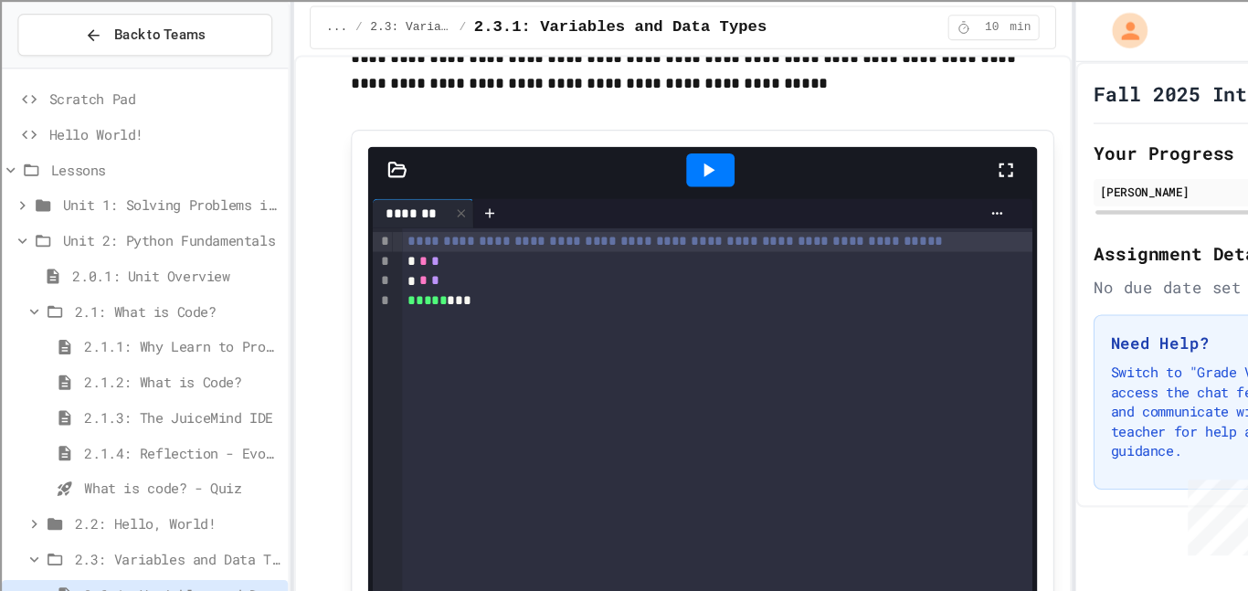
scroll to position [3050, 0]
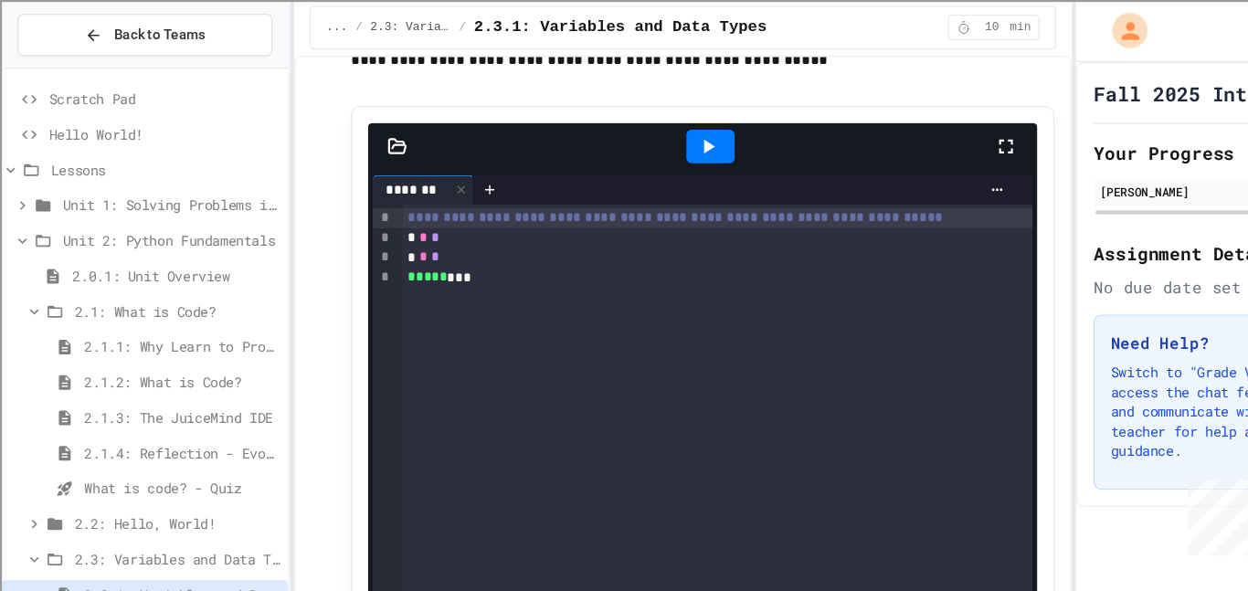
click at [844, 267] on div "***** ***" at bounding box center [667, 258] width 587 height 18
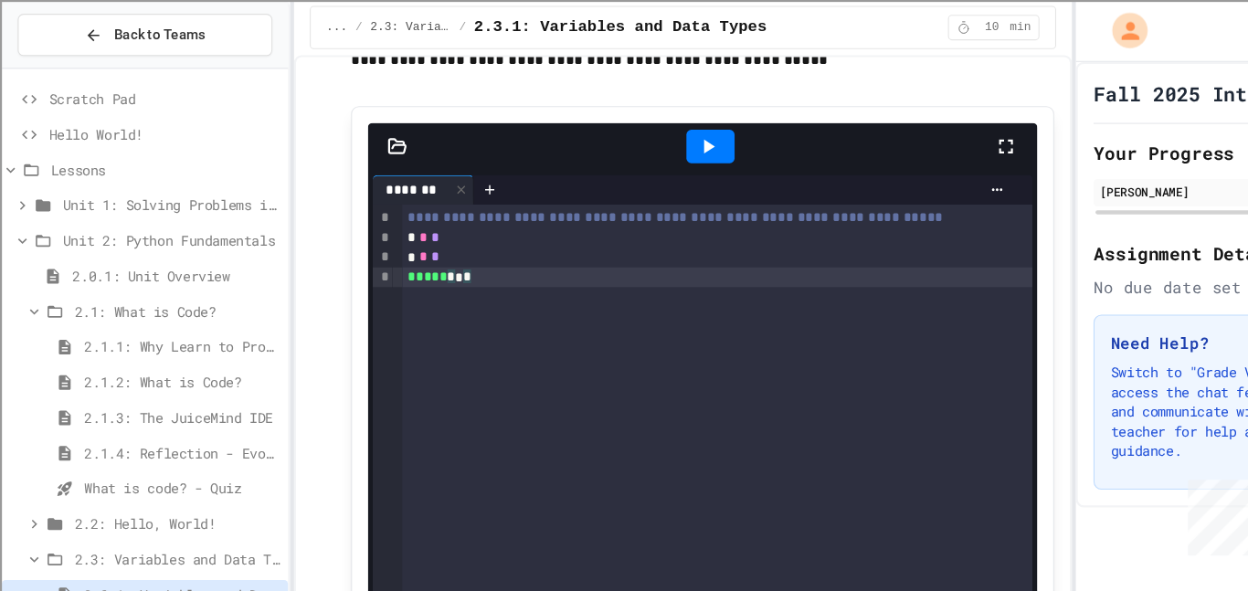
click at [659, 143] on icon at bounding box center [659, 136] width 10 height 13
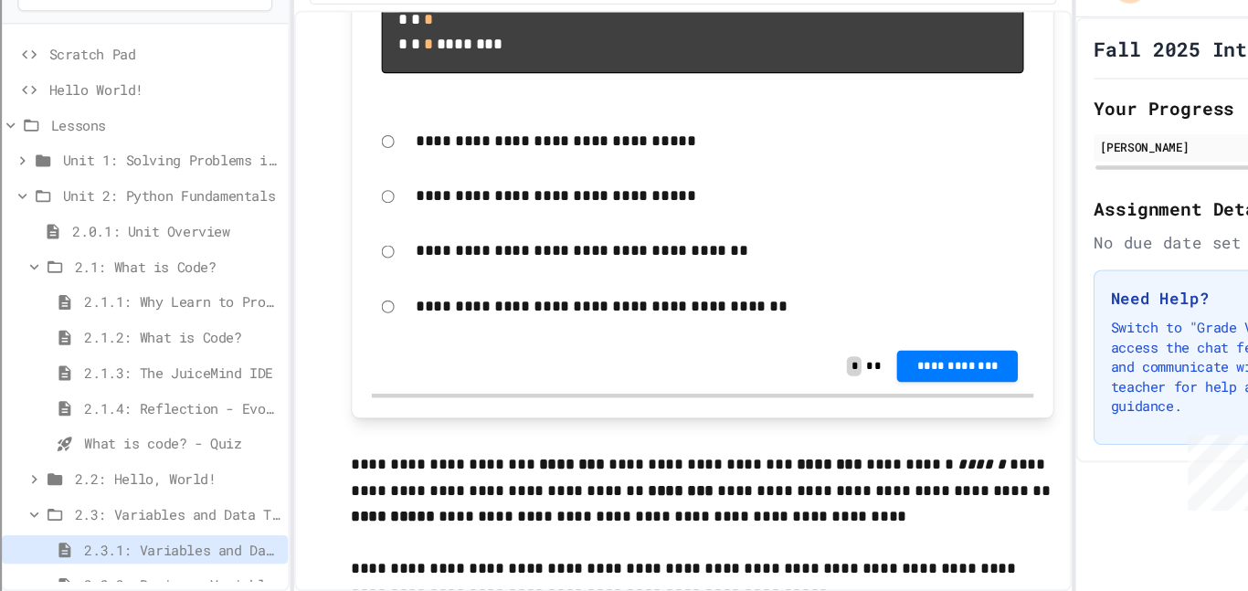
scroll to position [2513, 0]
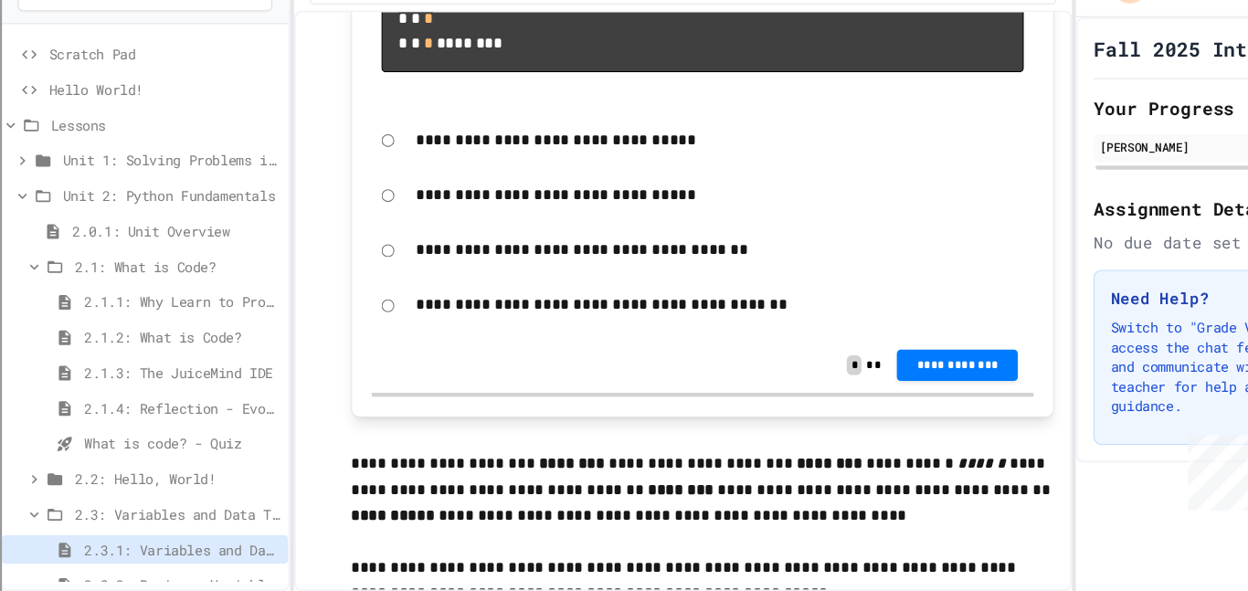
click at [530, 235] on p "**********" at bounding box center [670, 223] width 566 height 24
click at [447, 244] on div "**********" at bounding box center [669, 223] width 584 height 42
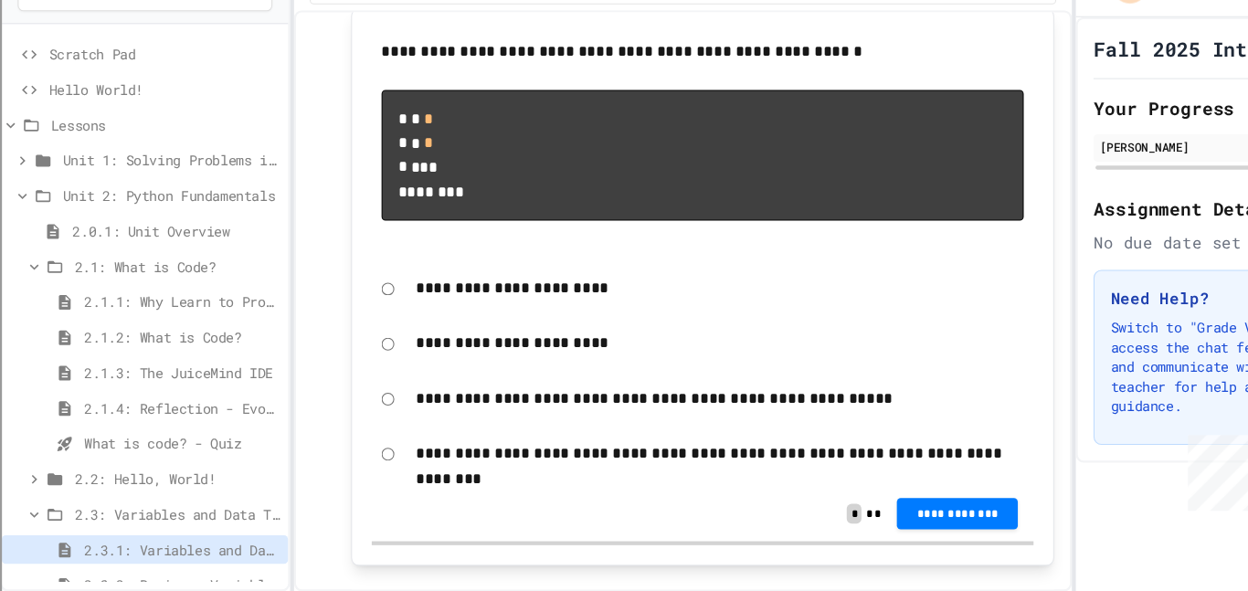
scroll to position [4121, 0]
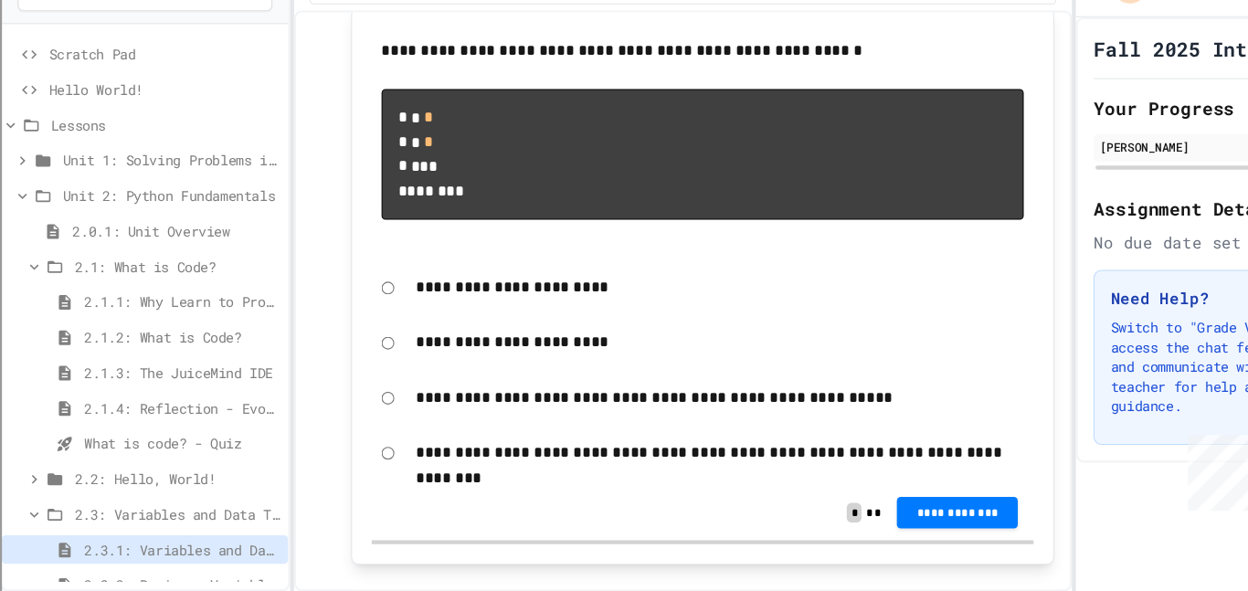
click at [435, 372] on p "**********" at bounding box center [670, 360] width 566 height 24
click at [587, 474] on p "**********" at bounding box center [670, 463] width 566 height 24
click at [518, 474] on p "**********" at bounding box center [670, 463] width 566 height 24
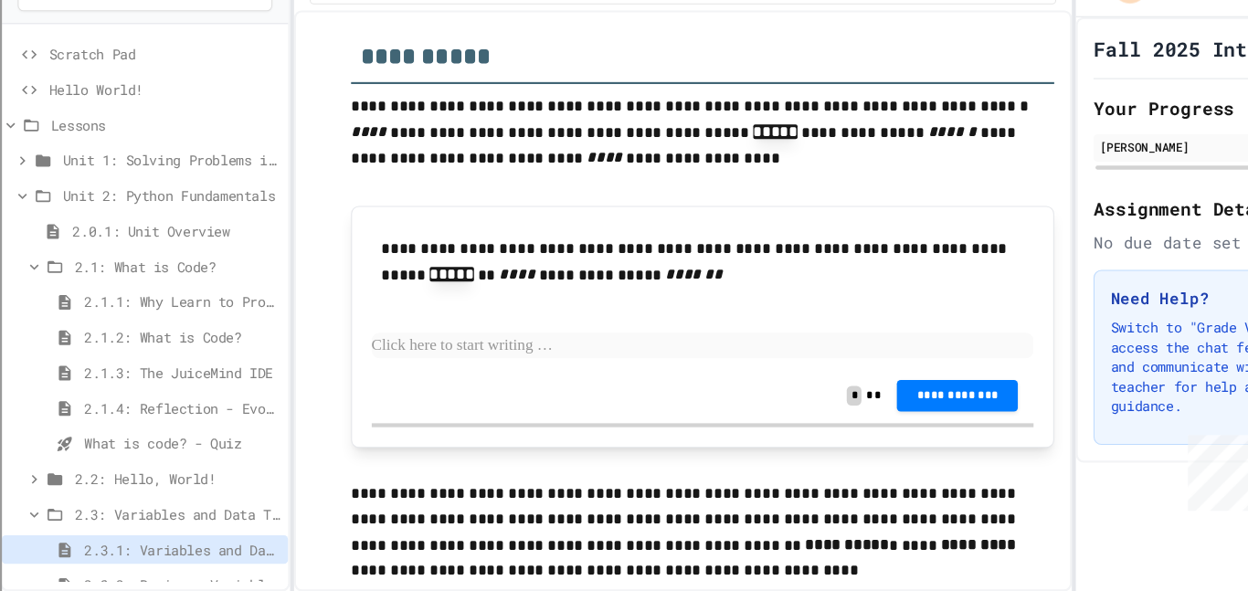
scroll to position [5616, 0]
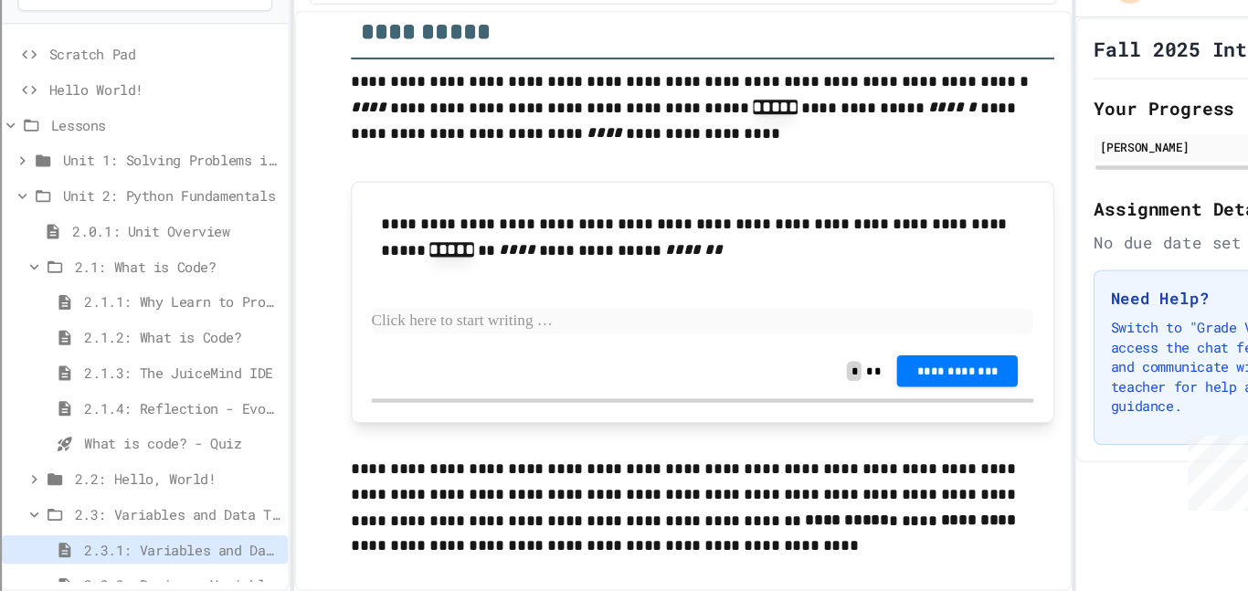
click at [480, 352] on p at bounding box center [653, 340] width 616 height 24
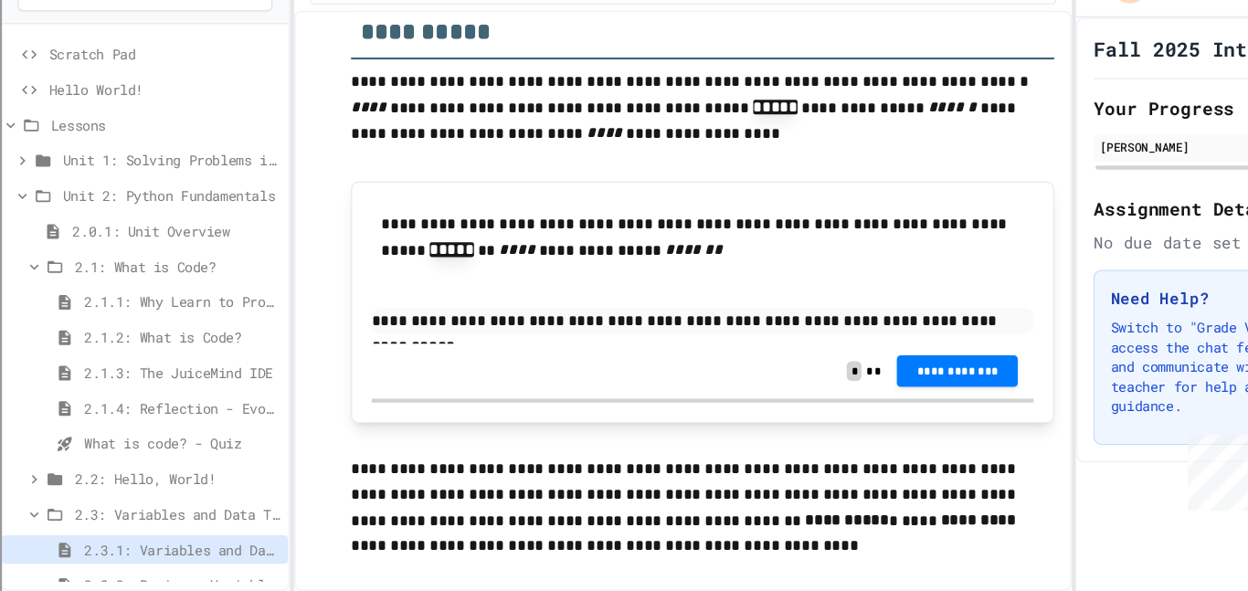
click at [843, 352] on p "**********" at bounding box center [653, 340] width 616 height 24
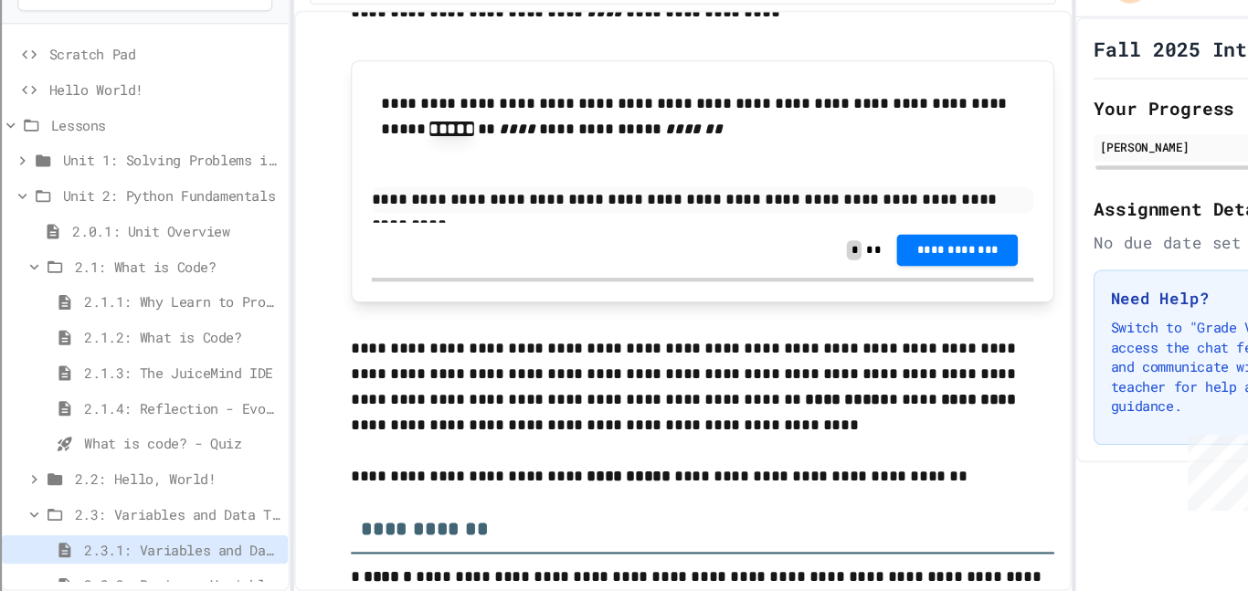
scroll to position [5729, 0]
click at [748, 239] on p "**********" at bounding box center [653, 227] width 616 height 24
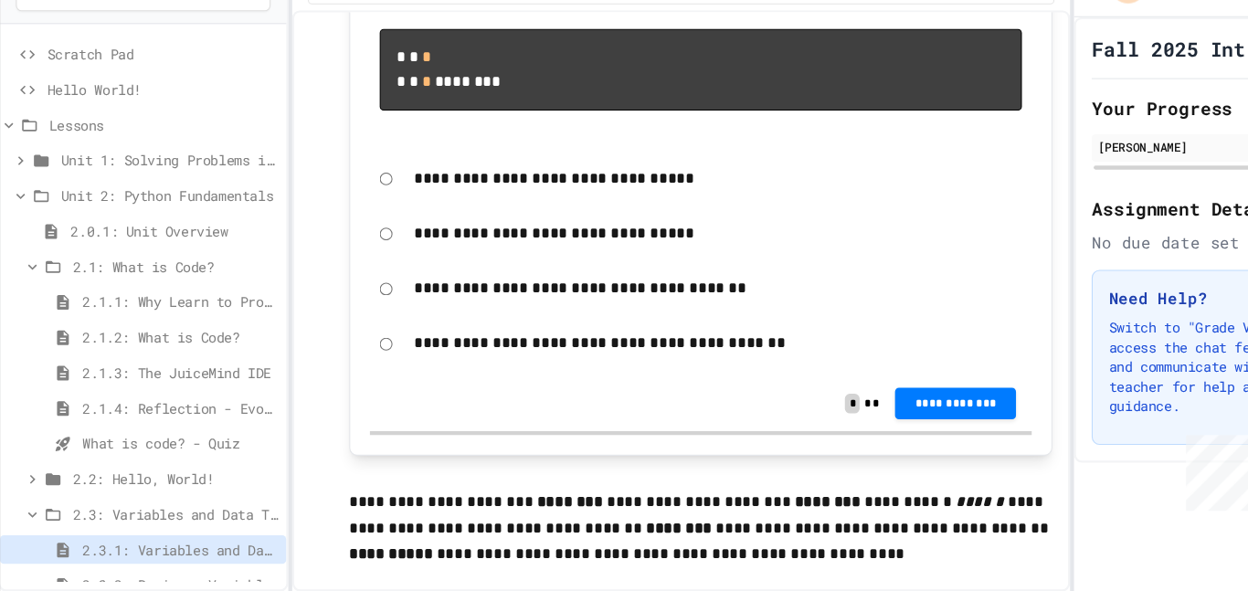
scroll to position [2483, 0]
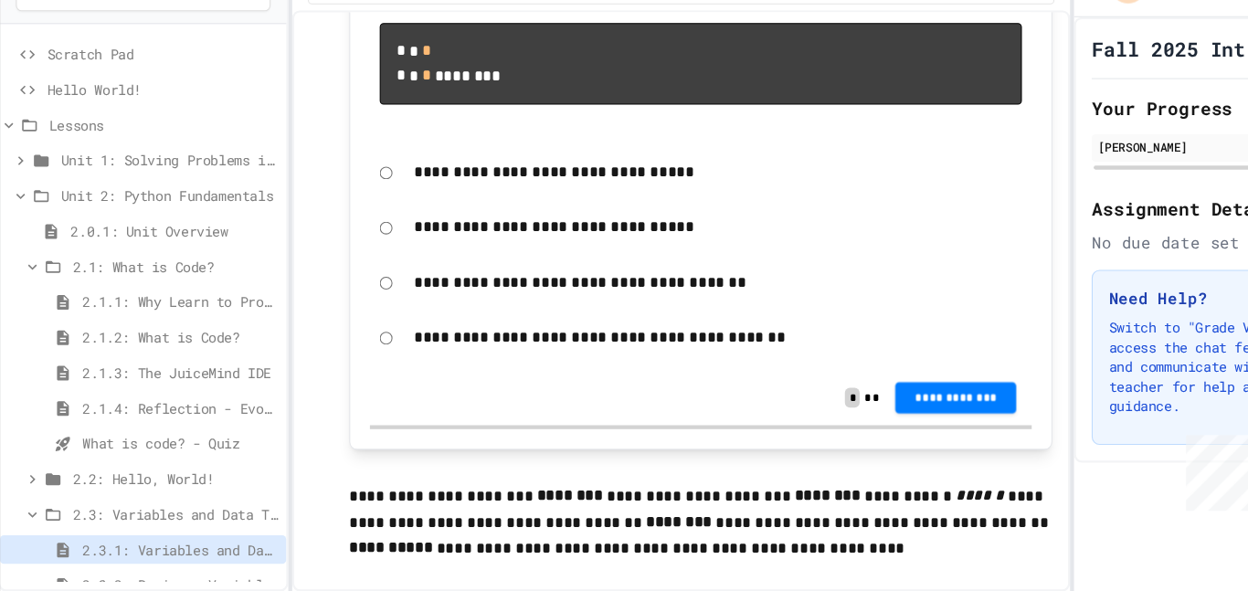
click at [928, 426] on button "**********" at bounding box center [889, 411] width 112 height 29
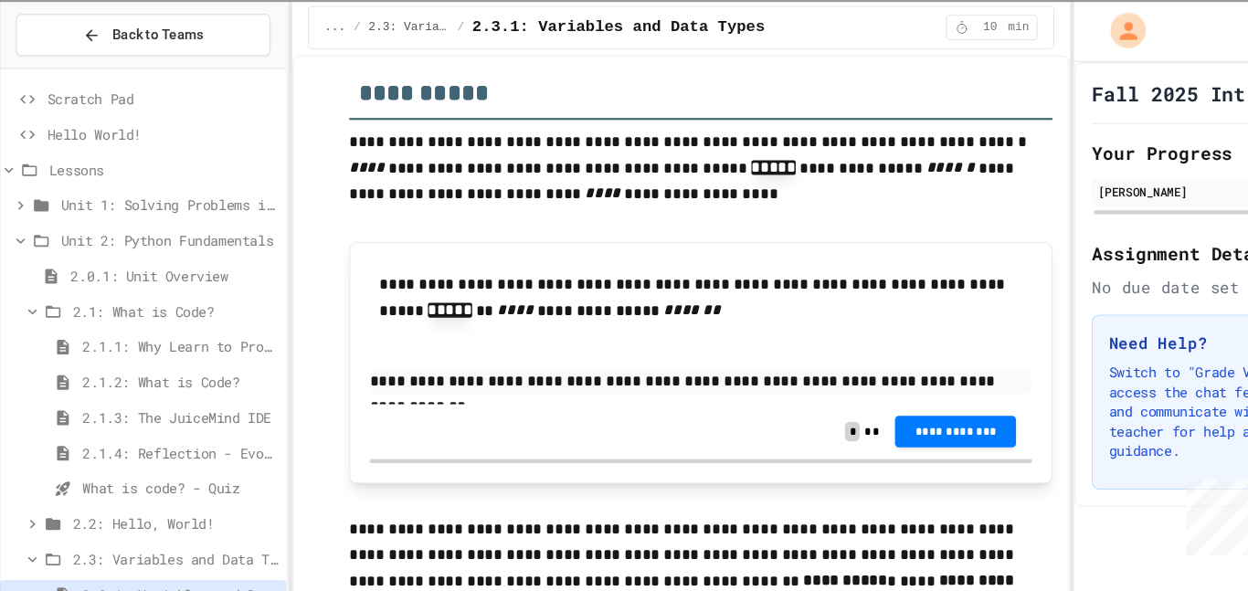
scroll to position [5599, 0]
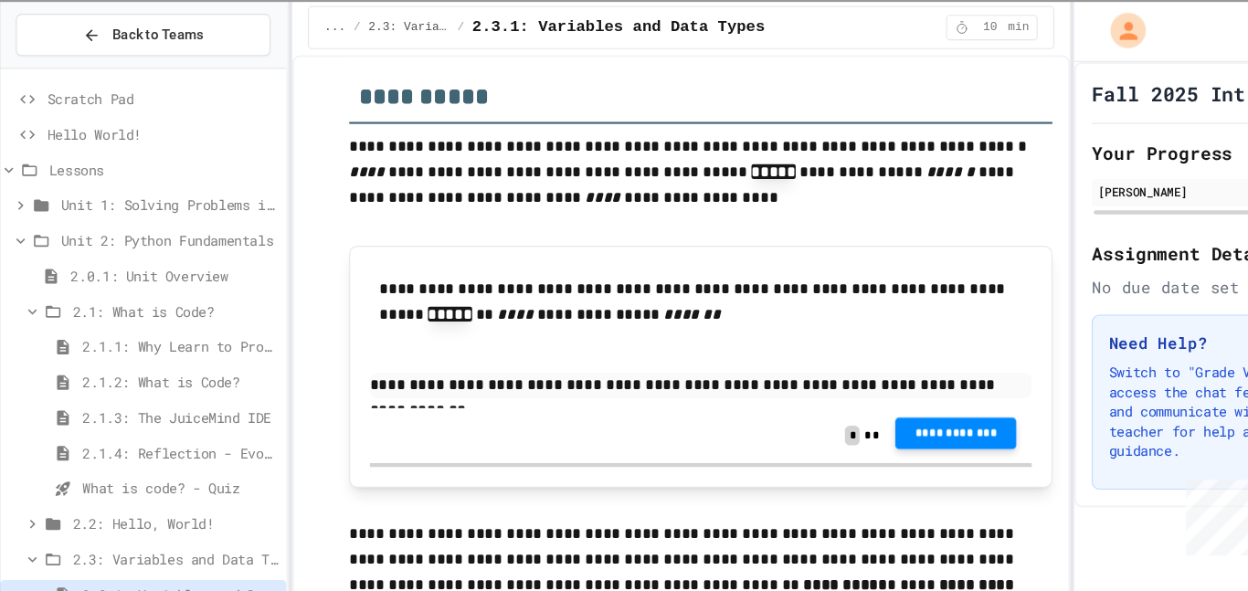
click at [857, 418] on button "**********" at bounding box center [889, 402] width 112 height 29
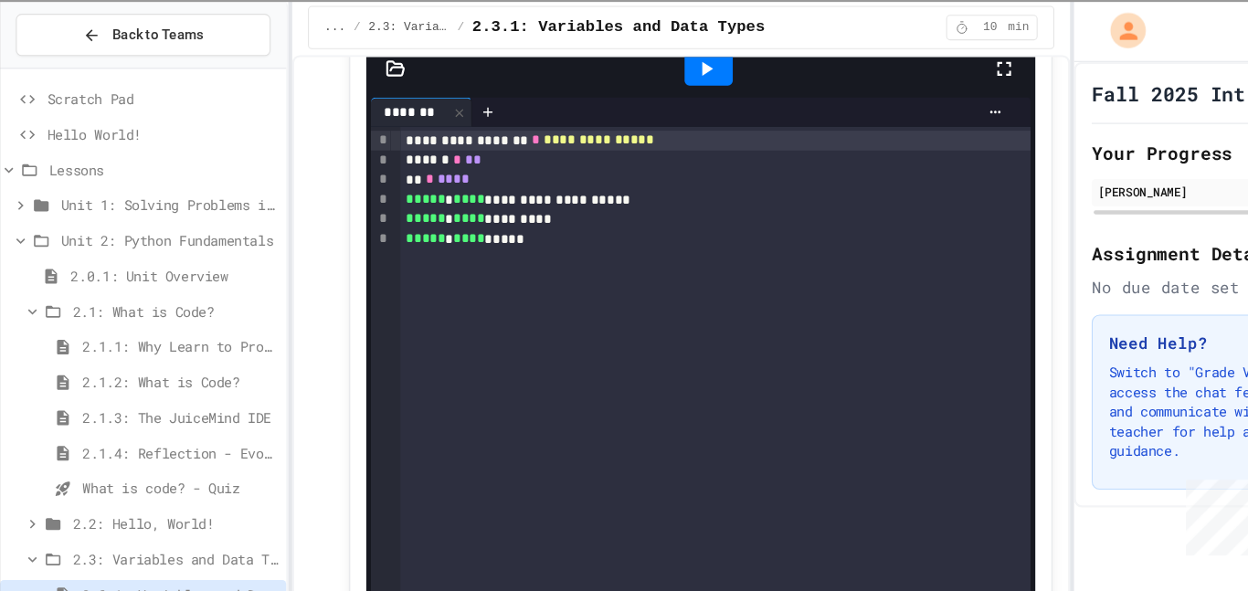
scroll to position [8351, 0]
click at [663, 80] on div at bounding box center [660, 64] width 45 height 31
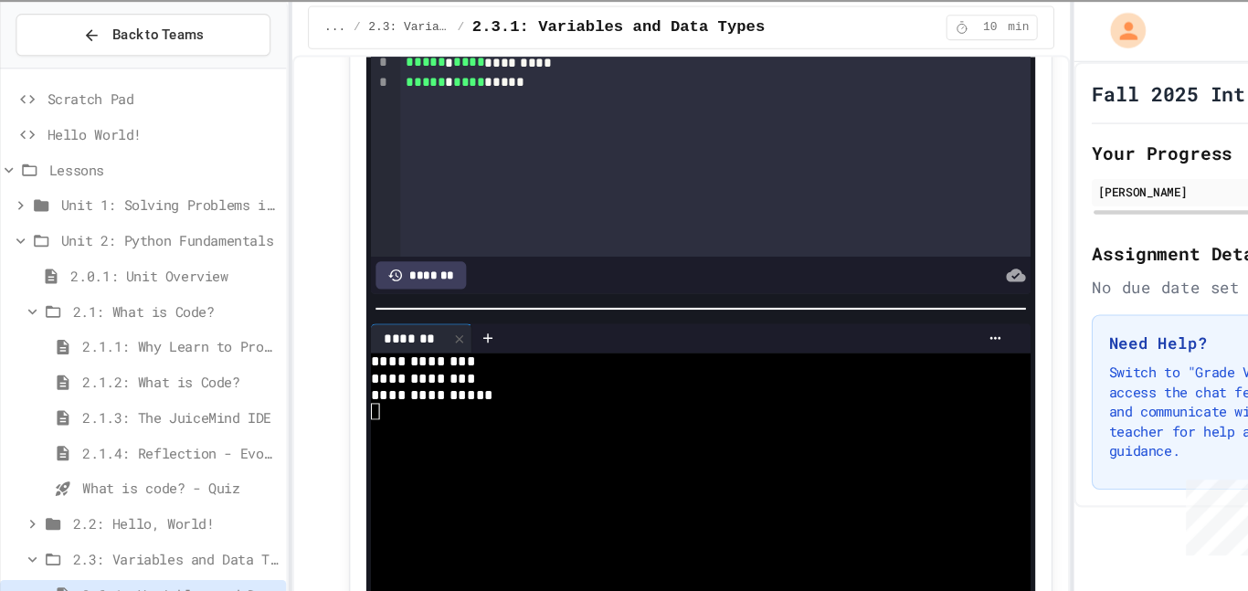
scroll to position [8498, 0]
click at [525, 30] on div "** * ****" at bounding box center [667, 21] width 587 height 18
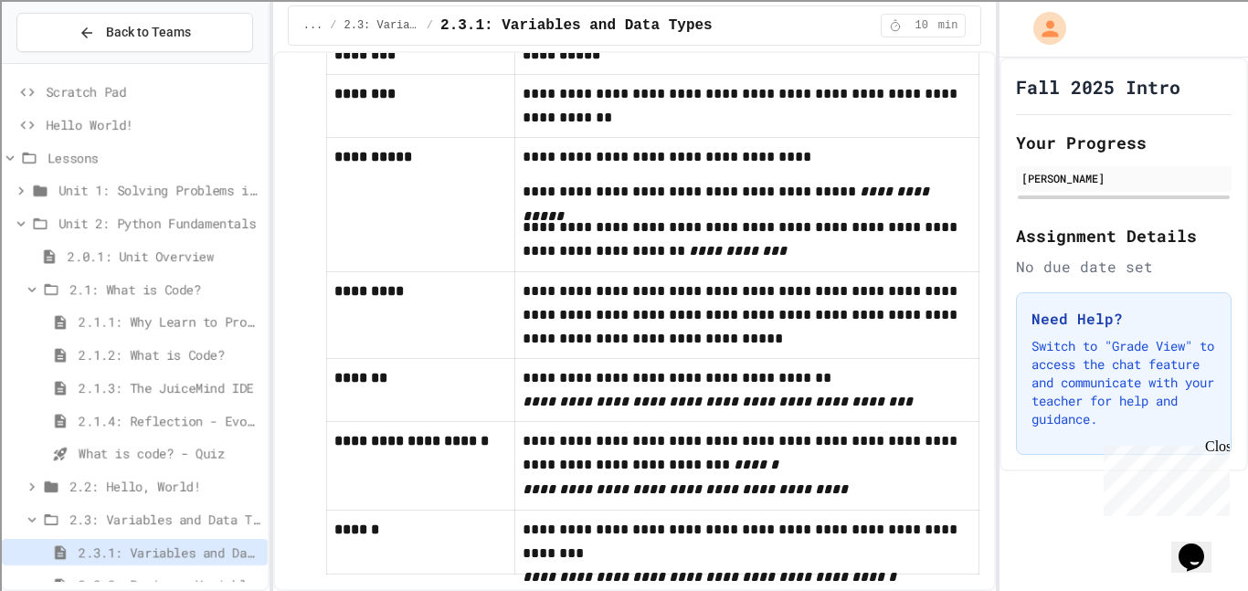
scroll to position [10050, 0]
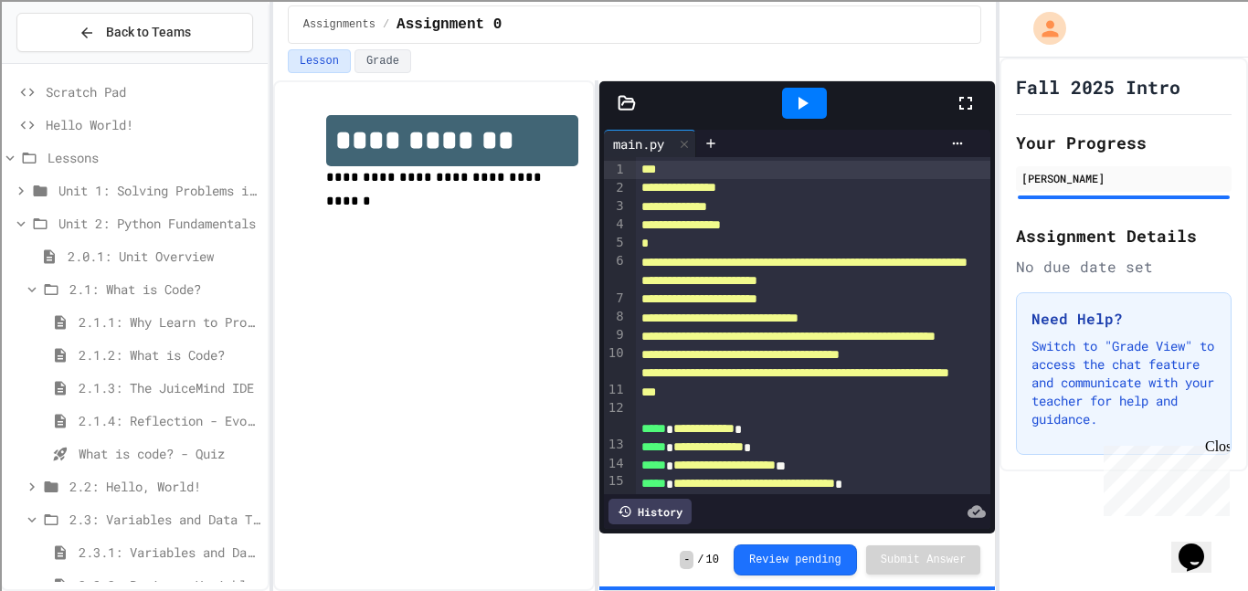
click at [164, 97] on span "Scratch Pad" at bounding box center [153, 91] width 215 height 19
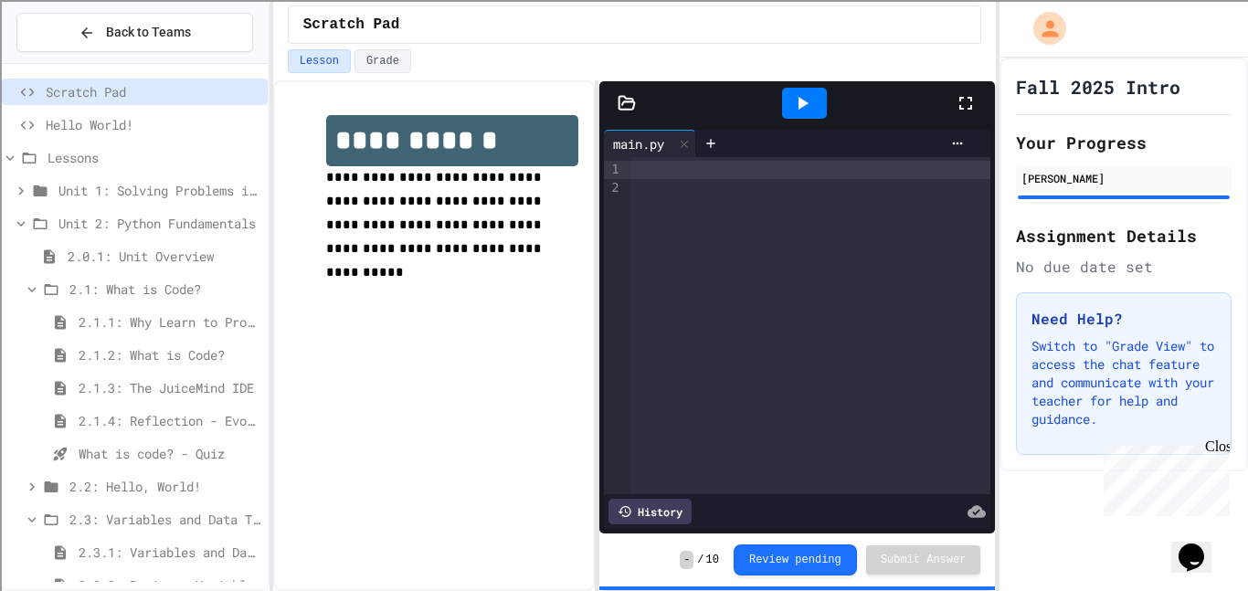
click at [738, 161] on div at bounding box center [810, 170] width 359 height 18
click at [640, 208] on div "* *" at bounding box center [811, 206] width 360 height 18
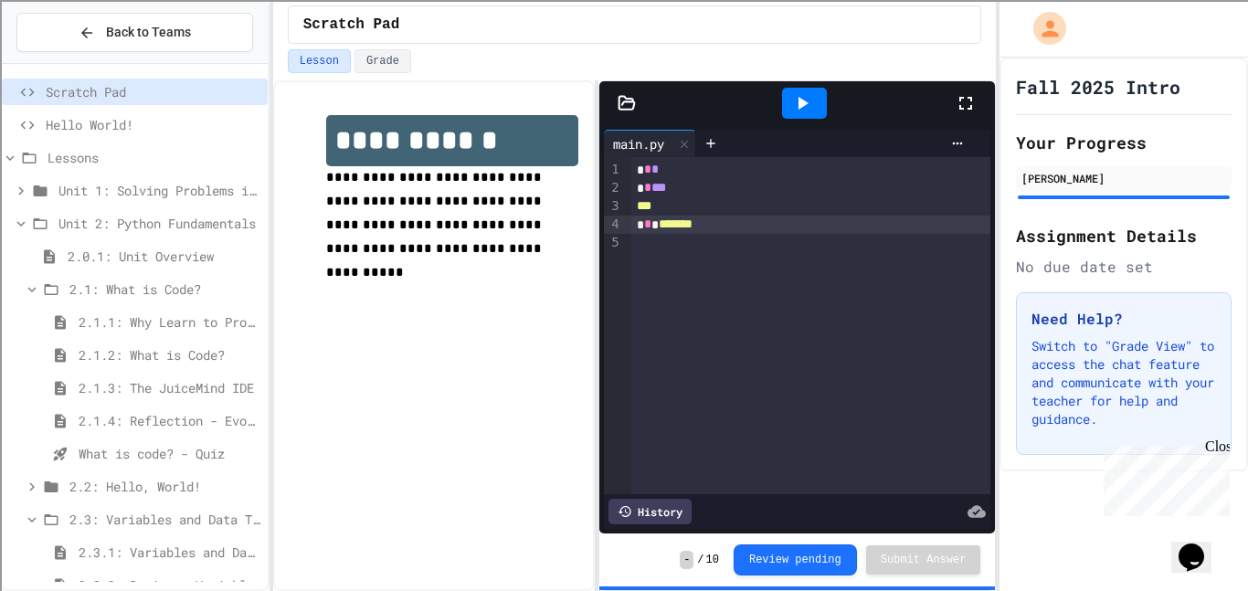
click at [756, 226] on div "* * *******" at bounding box center [811, 225] width 360 height 18
click at [787, 104] on div at bounding box center [804, 103] width 45 height 31
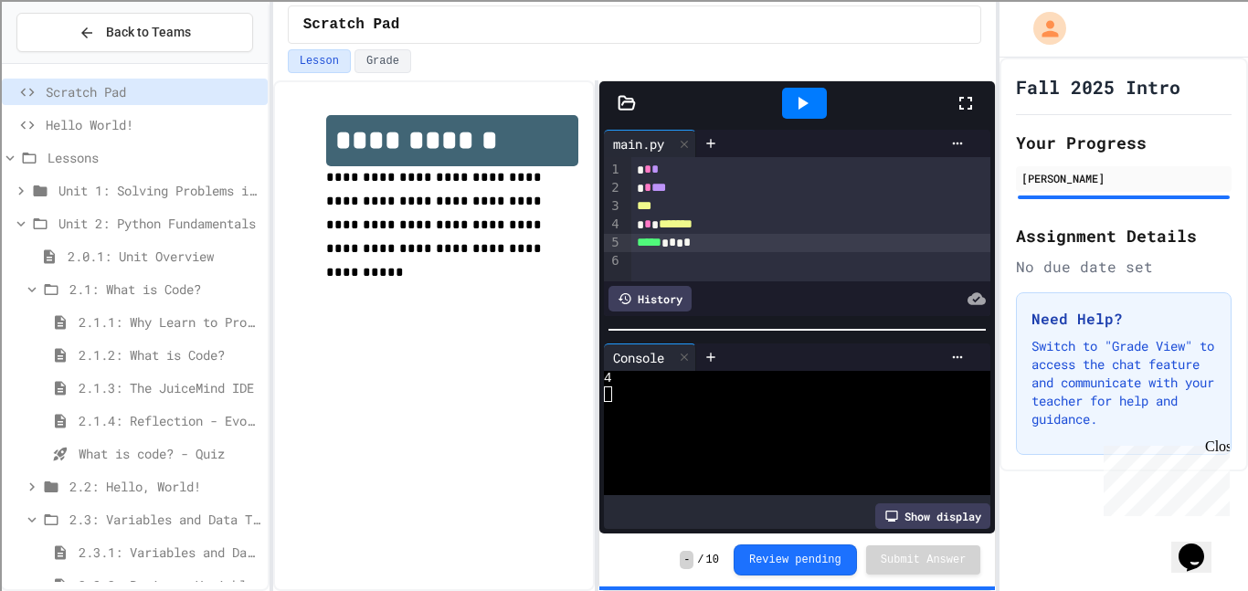
click at [623, 379] on div "4" at bounding box center [789, 379] width 370 height 16
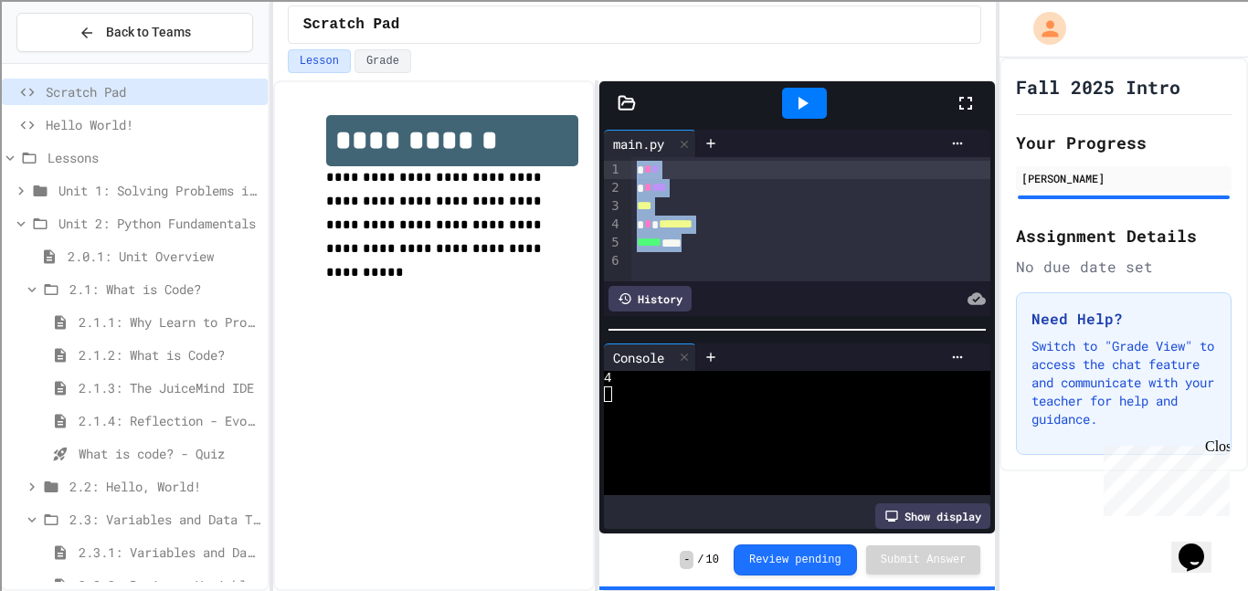
drag, startPoint x: 719, startPoint y: 248, endPoint x: 603, endPoint y: 162, distance: 144.4
click at [604, 162] on div "9 1 2 3 4 5 6 › * * * * * *** *** * * ******* ***** ***" at bounding box center [797, 219] width 387 height 124
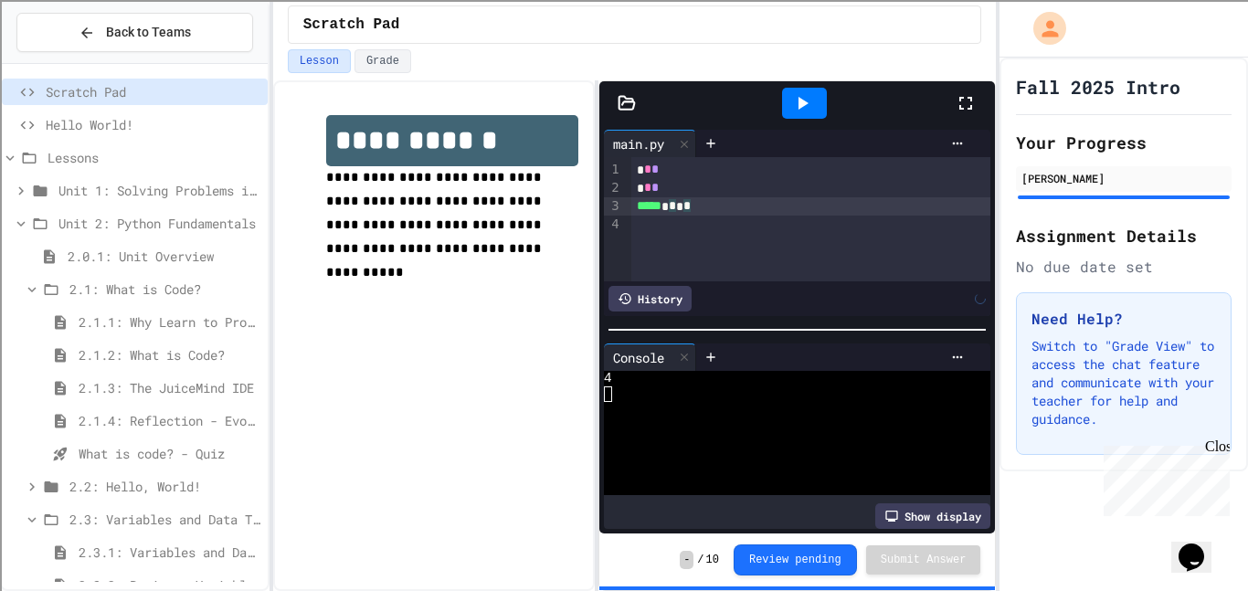
click at [825, 110] on div at bounding box center [804, 103] width 45 height 31
click at [732, 204] on div "***** * * *" at bounding box center [811, 206] width 360 height 18
click at [797, 113] on icon at bounding box center [802, 103] width 22 height 22
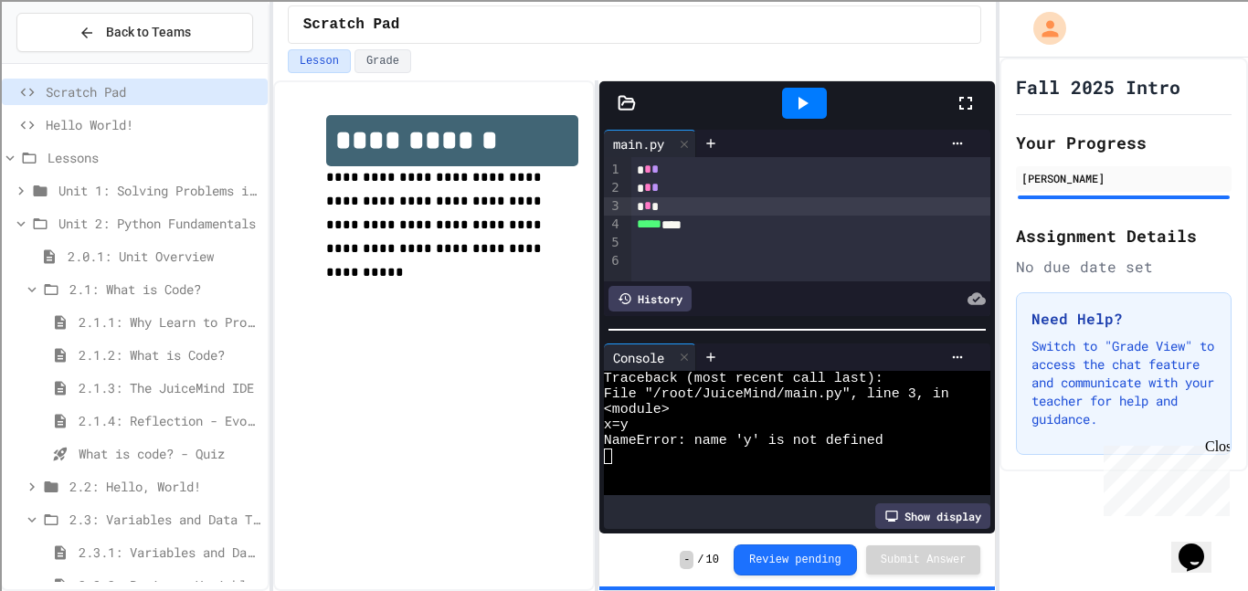
click at [797, 113] on icon at bounding box center [802, 103] width 22 height 22
click at [787, 105] on div at bounding box center [804, 103] width 45 height 31
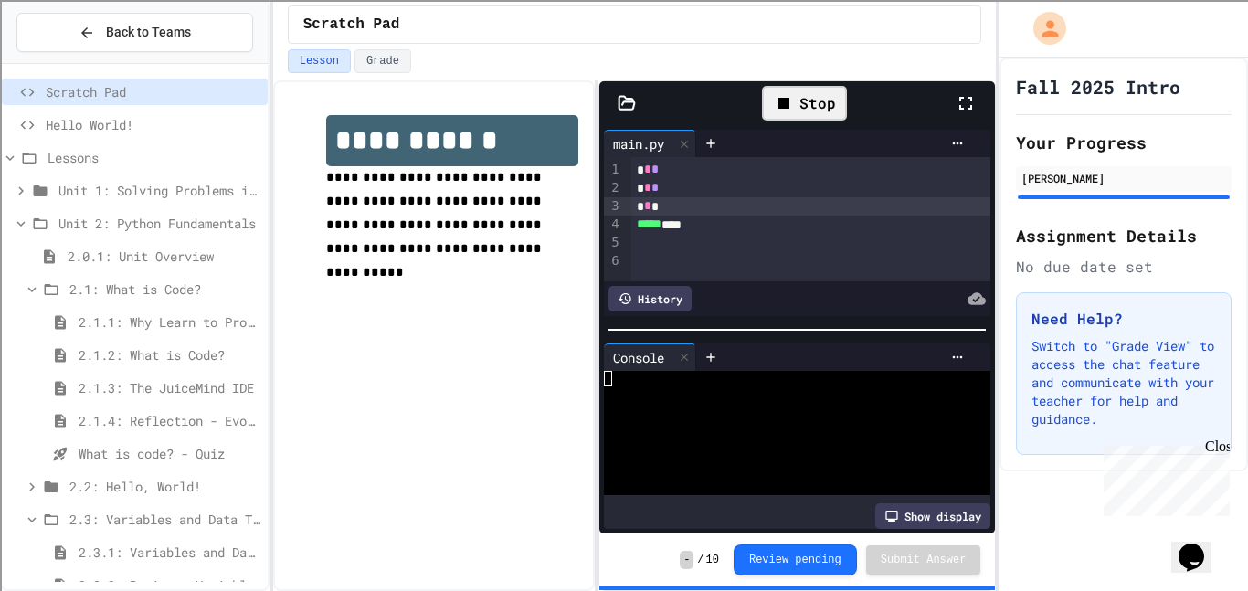
click at [787, 105] on div "Stop" at bounding box center [804, 103] width 85 height 35
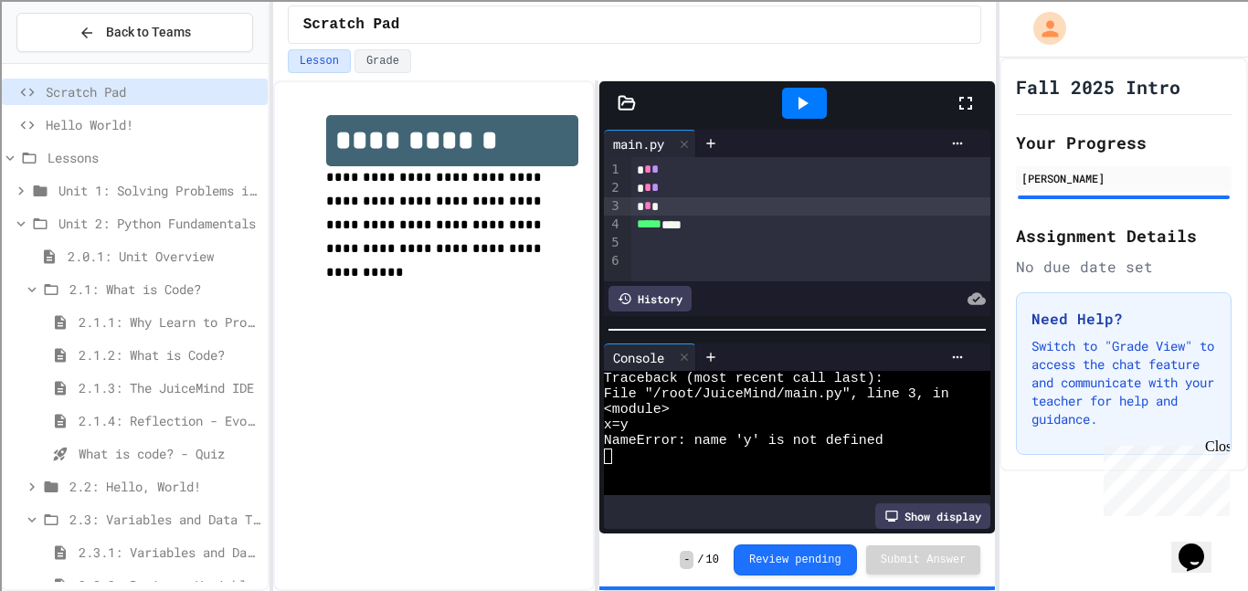
click at [787, 105] on div at bounding box center [804, 103] width 45 height 31
click at [653, 203] on div "* * *" at bounding box center [811, 206] width 360 height 18
click at [788, 113] on div at bounding box center [804, 103] width 45 height 31
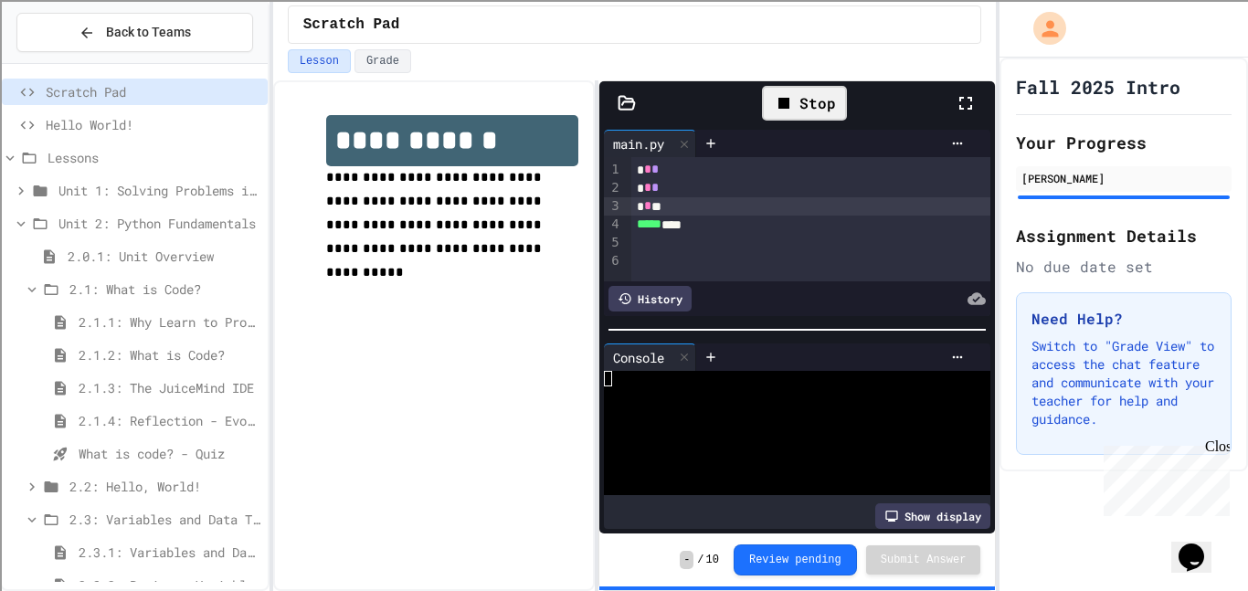
click at [788, 113] on icon at bounding box center [784, 103] width 22 height 22
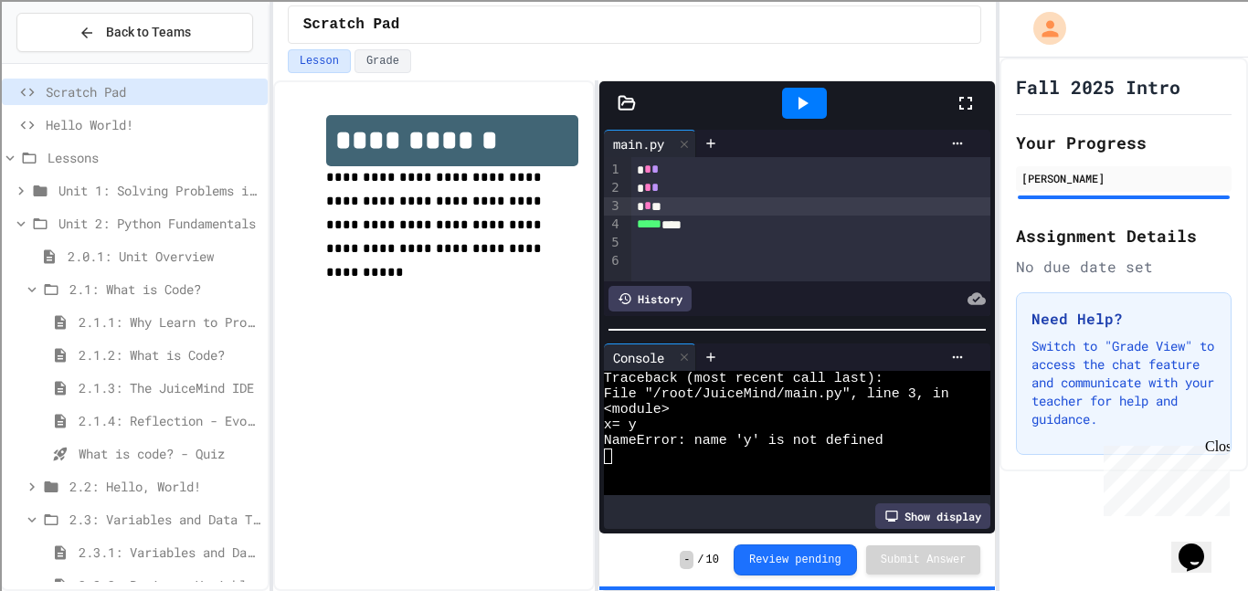
click at [814, 104] on div at bounding box center [804, 103] width 45 height 31
